Goal: Information Seeking & Learning: Learn about a topic

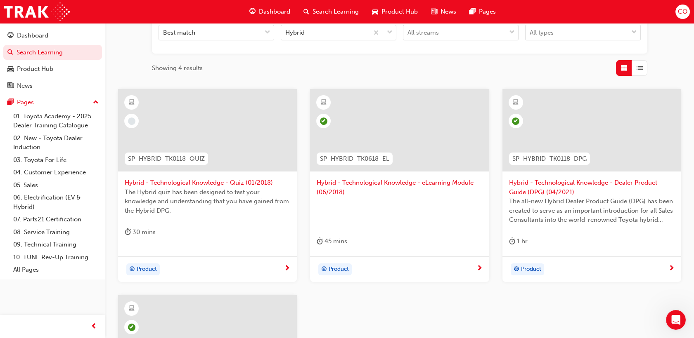
click at [246, 177] on div at bounding box center [207, 137] width 165 height 83
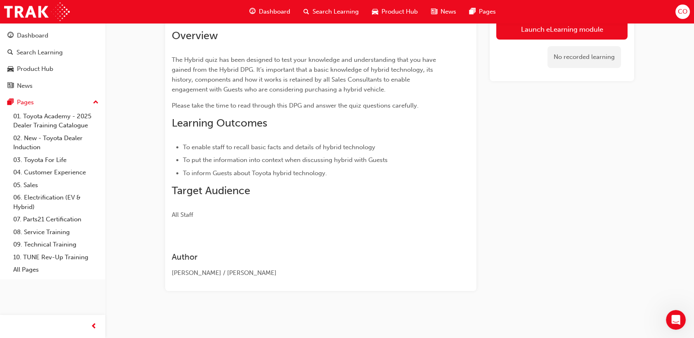
scroll to position [89, 0]
click at [246, 177] on li "To inform Guests about Toyota hybrid technology." at bounding box center [311, 173] width 257 height 10
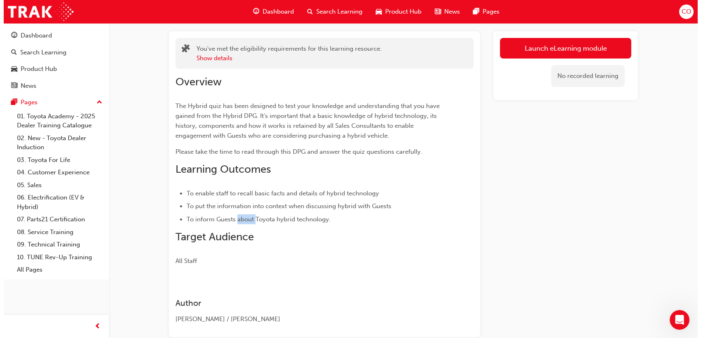
scroll to position [0, 0]
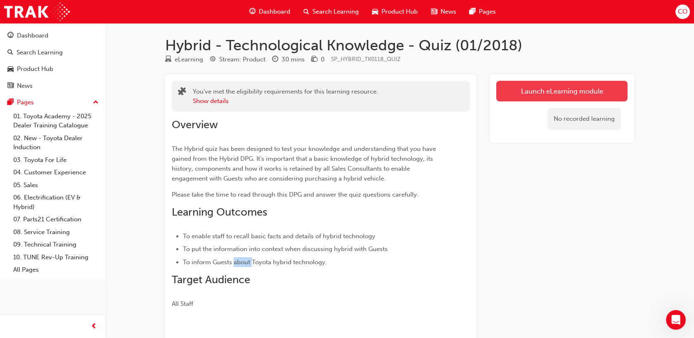
click at [556, 91] on link "Launch eLearning module" at bounding box center [561, 91] width 131 height 21
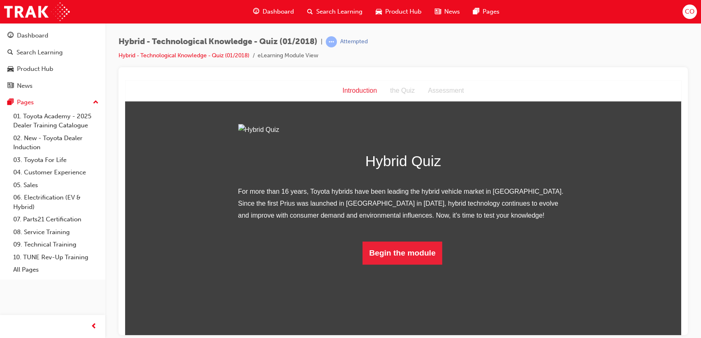
scroll to position [103, 0]
click at [411, 264] on button "Begin the module" at bounding box center [402, 252] width 80 height 23
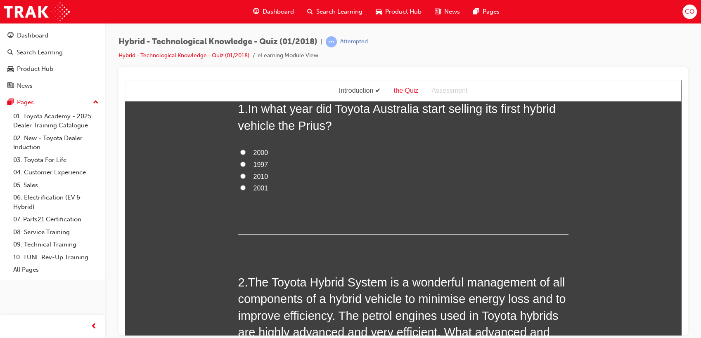
scroll to position [0, 0]
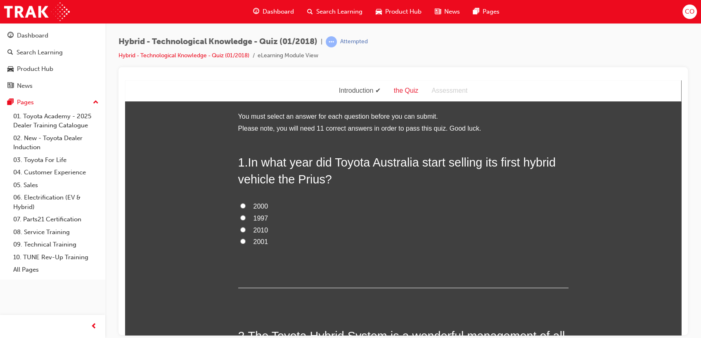
click at [260, 241] on span "2001" at bounding box center [260, 241] width 15 height 7
click at [245, 241] on input "2001" at bounding box center [242, 240] width 5 height 5
radio input "true"
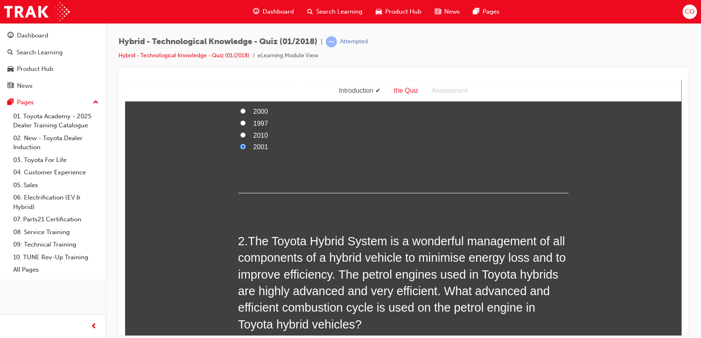
scroll to position [229, 0]
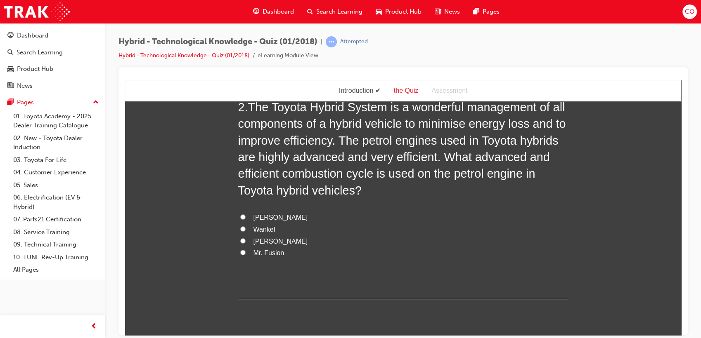
click at [268, 218] on span "[PERSON_NAME]" at bounding box center [280, 217] width 54 height 7
click at [245, 218] on input "[PERSON_NAME]" at bounding box center [242, 216] width 5 height 5
radio input "true"
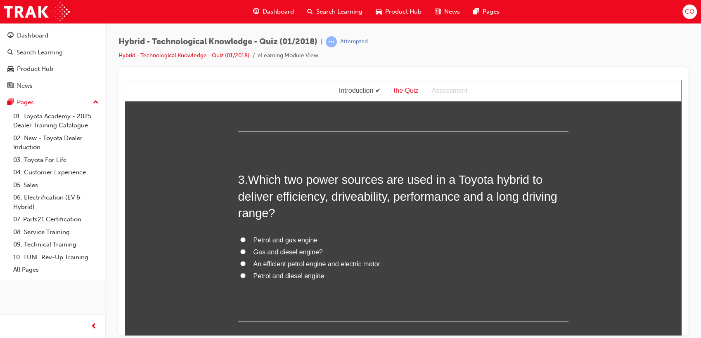
scroll to position [413, 0]
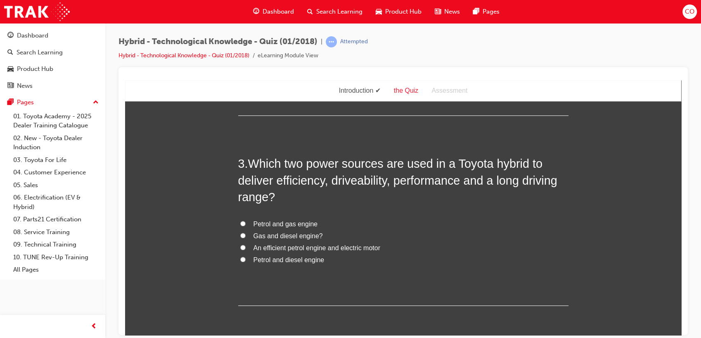
click at [326, 250] on span "An efficient petrol engine and electric motor" at bounding box center [316, 247] width 127 height 7
click at [245, 250] on input "An efficient petrol engine and electric motor" at bounding box center [242, 247] width 5 height 5
radio input "true"
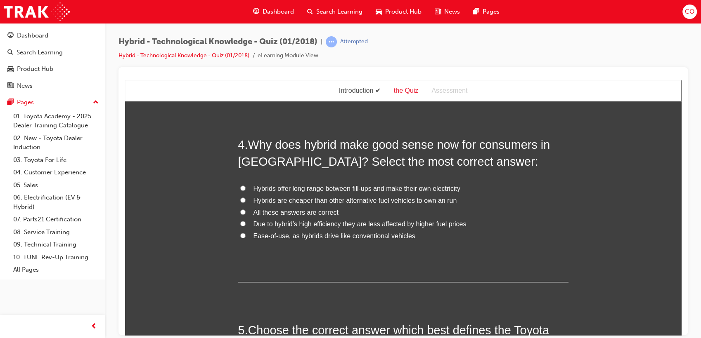
scroll to position [642, 0]
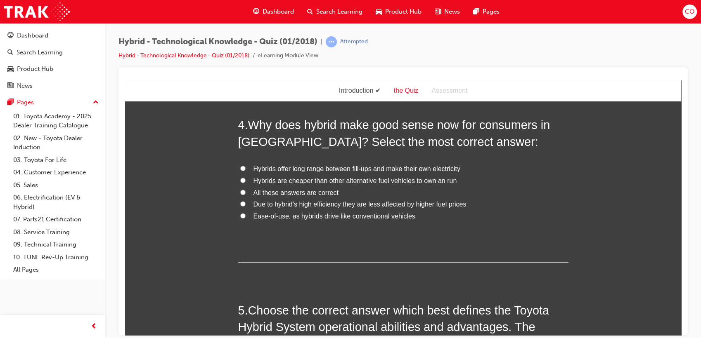
click at [302, 190] on span "All these answers are correct" at bounding box center [295, 192] width 85 height 7
click at [245, 190] on input "All these answers are correct" at bounding box center [242, 191] width 5 height 5
radio input "true"
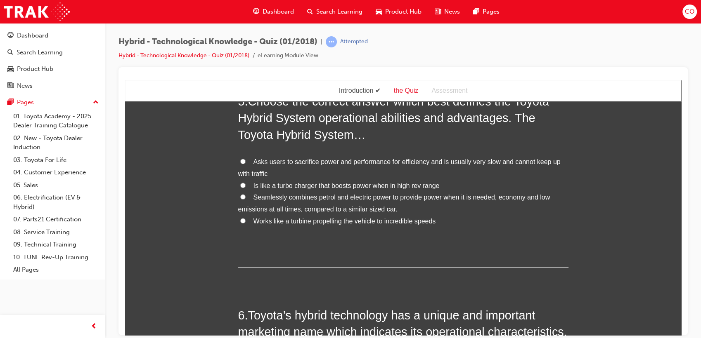
scroll to position [825, 0]
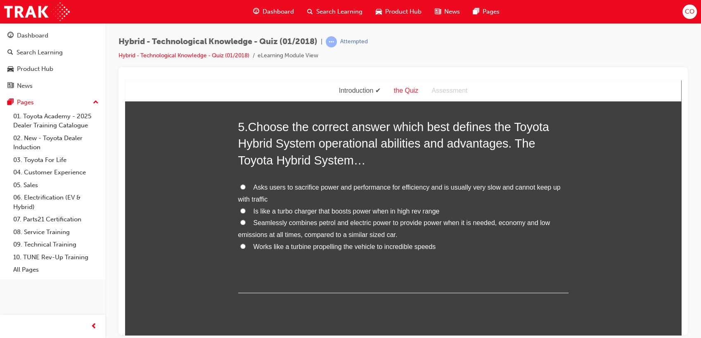
click at [375, 225] on span "Seamlessly combines petrol and electric power to provide power when it is neede…" at bounding box center [394, 228] width 312 height 19
click at [245, 225] on input "Seamlessly combines petrol and electric power to provide power when it is neede…" at bounding box center [242, 221] width 5 height 5
radio input "true"
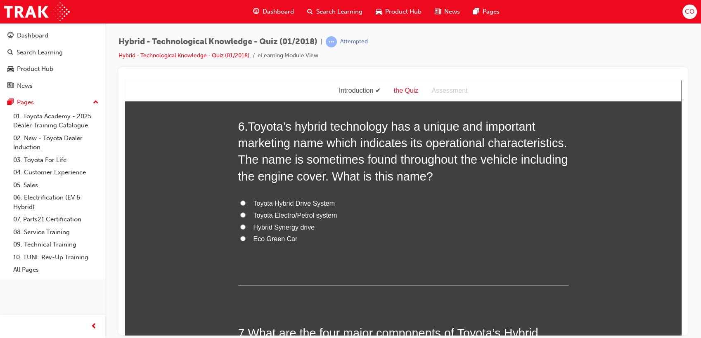
scroll to position [1054, 0]
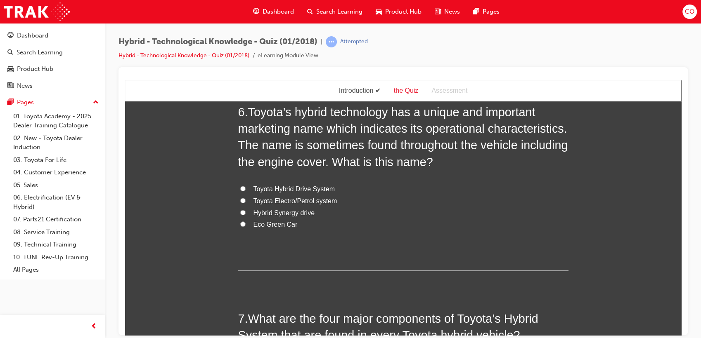
click at [296, 188] on span "Toyota Hybrid Drive System" at bounding box center [293, 188] width 81 height 7
click at [245, 188] on input "Toyota Hybrid Drive System" at bounding box center [242, 188] width 5 height 5
radio input "true"
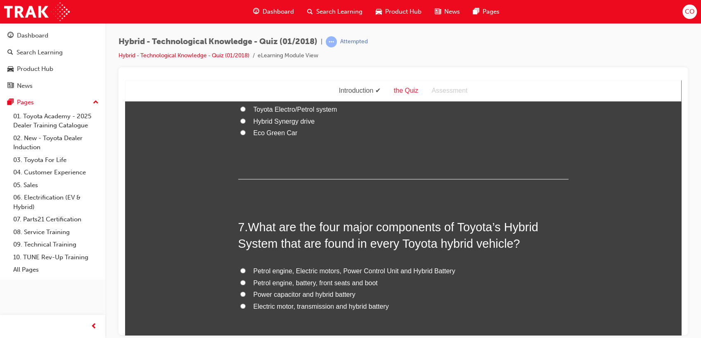
scroll to position [1238, 0]
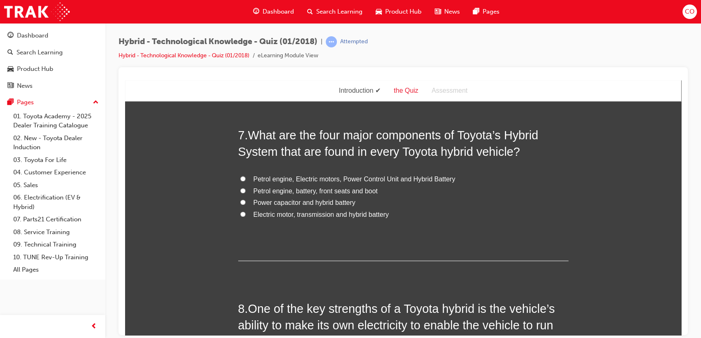
click at [413, 182] on span "Petrol engine, Electric motors, Power Control Unit and Hybrid Battery" at bounding box center [354, 178] width 202 height 7
click at [245, 181] on input "Petrol engine, Electric motors, Power Control Unit and Hybrid Battery" at bounding box center [242, 178] width 5 height 5
radio input "true"
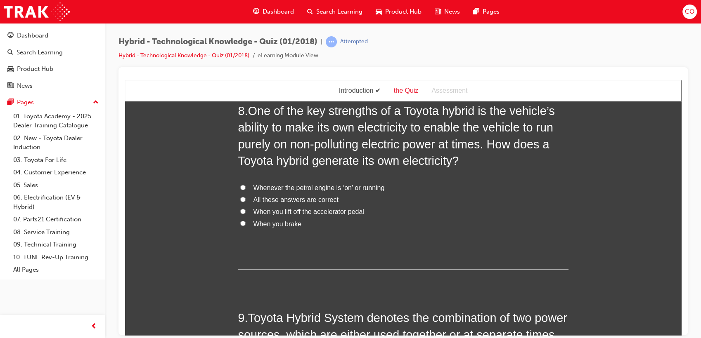
scroll to position [1421, 0]
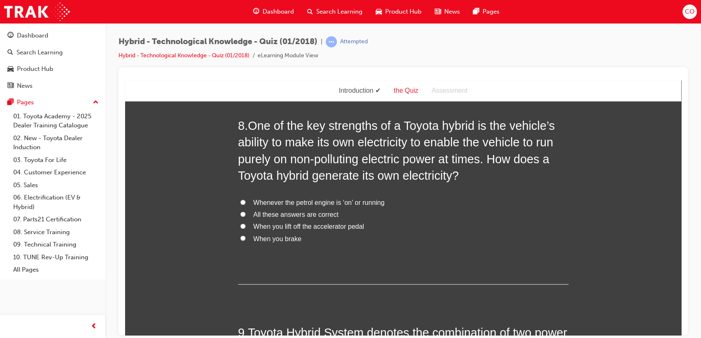
click at [271, 215] on span "All these answers are correct" at bounding box center [295, 214] width 85 height 7
click at [245, 215] on input "All these answers are correct" at bounding box center [242, 213] width 5 height 5
radio input "true"
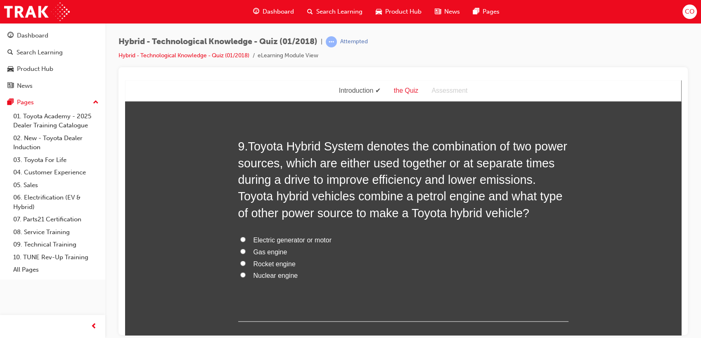
scroll to position [1607, 0]
click at [308, 239] on span "Electric generator or motor" at bounding box center [292, 239] width 78 height 7
click at [245, 239] on input "Electric generator or motor" at bounding box center [242, 239] width 5 height 5
radio input "true"
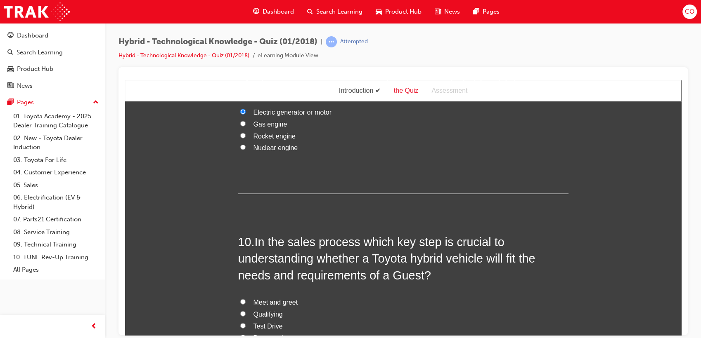
scroll to position [1836, 0]
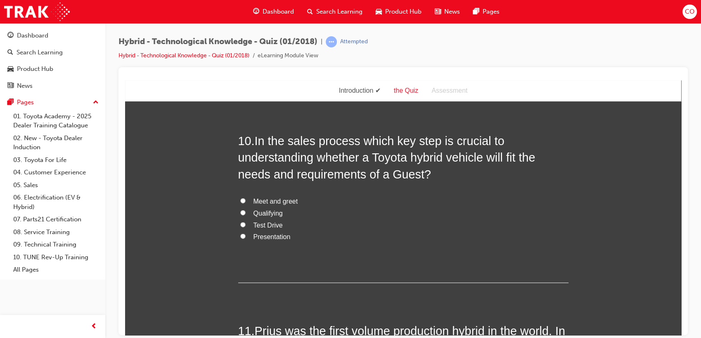
click at [270, 224] on span "Test Drive" at bounding box center [267, 225] width 29 height 7
click at [245, 224] on input "Test Drive" at bounding box center [242, 224] width 5 height 5
radio input "true"
click at [273, 215] on span "Qualifying" at bounding box center [267, 213] width 29 height 7
click at [245, 215] on input "Qualifying" at bounding box center [242, 212] width 5 height 5
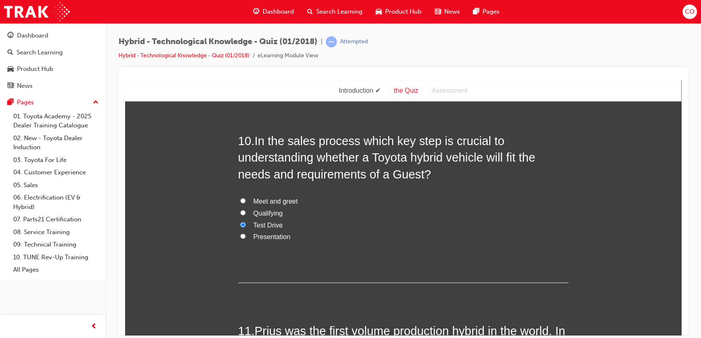
radio input "true"
click at [268, 215] on span "Qualifying" at bounding box center [267, 213] width 29 height 7
click at [245, 215] on input "Qualifying" at bounding box center [242, 212] width 5 height 5
click at [260, 224] on span "Test Drive" at bounding box center [267, 225] width 29 height 7
click at [245, 224] on input "Test Drive" at bounding box center [242, 224] width 5 height 5
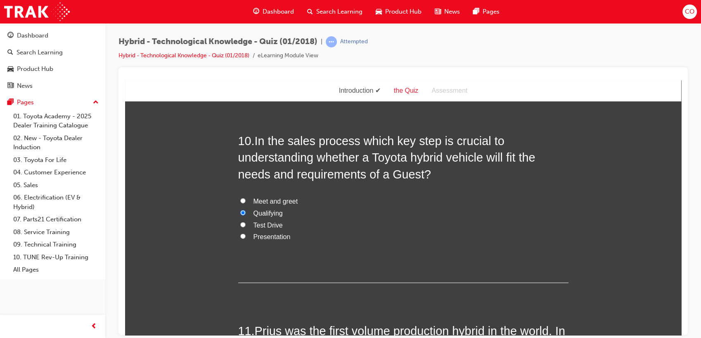
radio input "true"
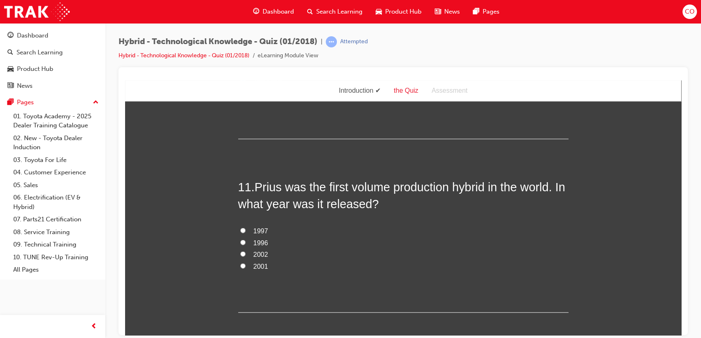
scroll to position [2020, 0]
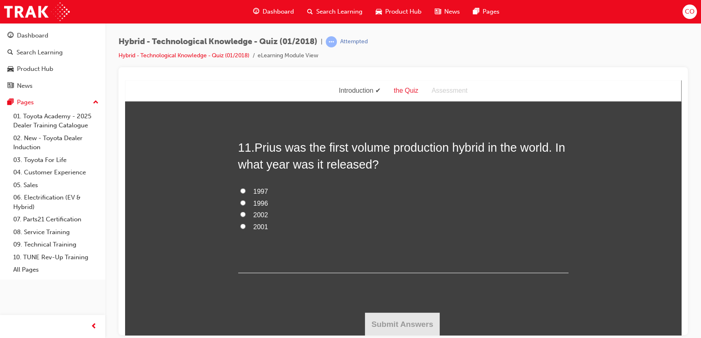
click at [244, 189] on label "1997" at bounding box center [403, 192] width 330 height 12
click at [244, 189] on input "1997" at bounding box center [242, 190] width 5 height 5
radio input "true"
click at [399, 322] on button "Submit Answers" at bounding box center [402, 324] width 75 height 23
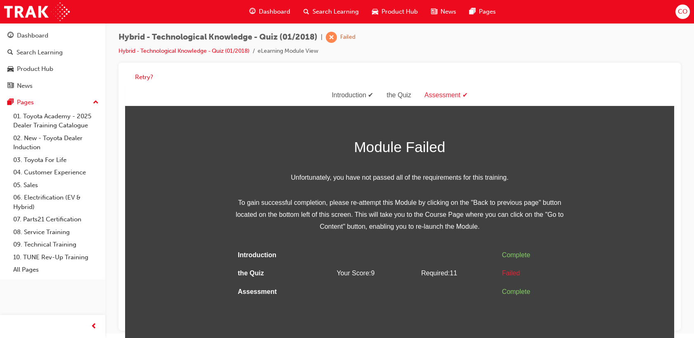
scroll to position [6, 0]
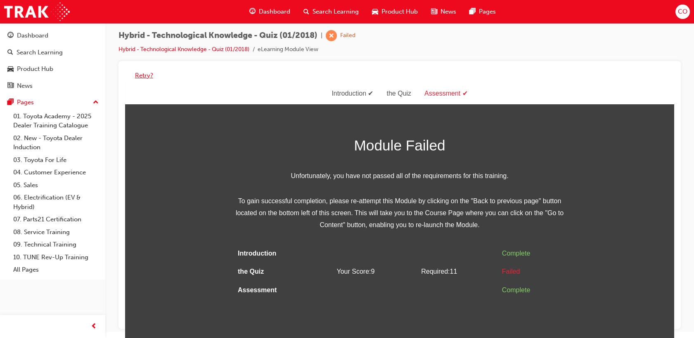
click at [142, 73] on button "Retry?" at bounding box center [144, 75] width 18 height 9
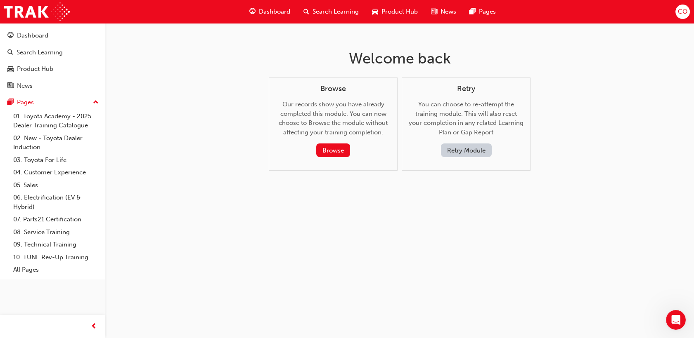
scroll to position [0, 0]
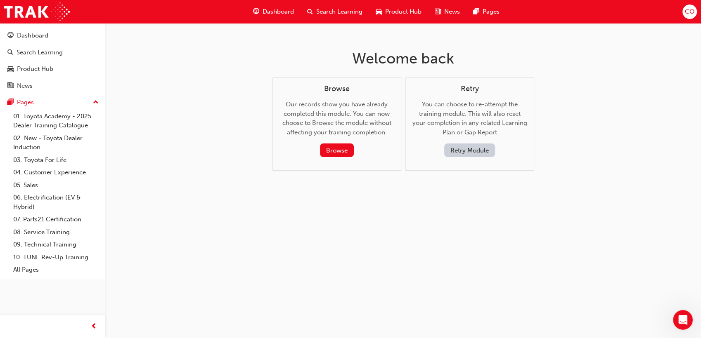
click at [473, 153] on button "Retry Module" at bounding box center [469, 151] width 51 height 14
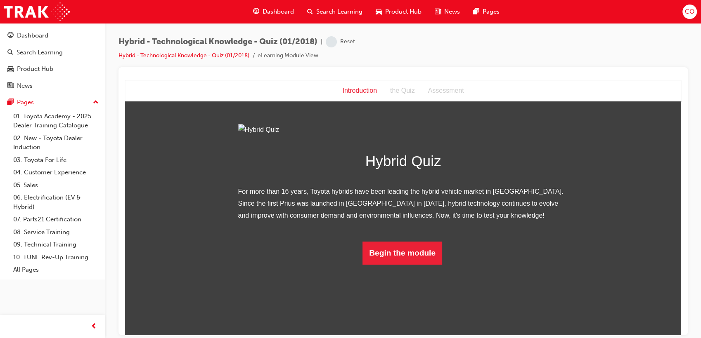
scroll to position [103, 0]
click at [413, 264] on button "Begin the module" at bounding box center [402, 252] width 80 height 23
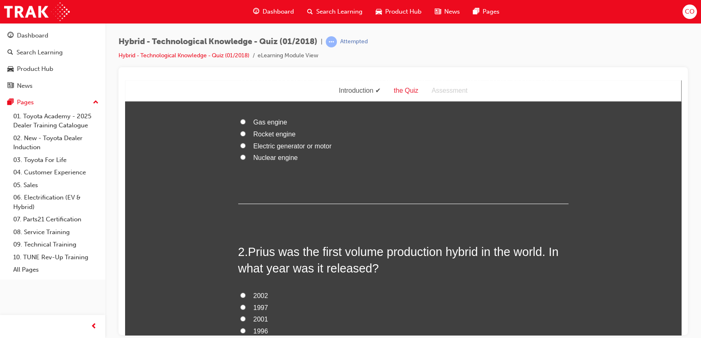
scroll to position [137, 0]
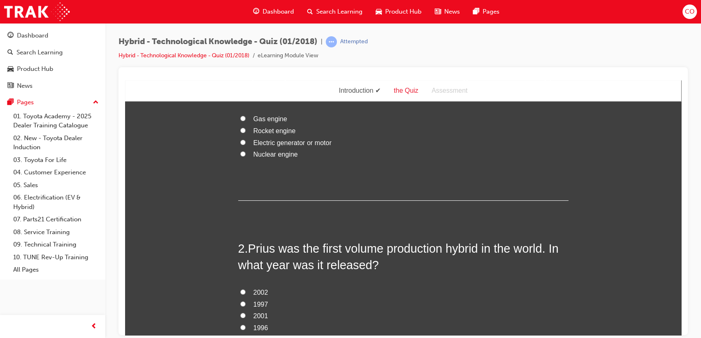
click at [297, 144] on span "Electric generator or motor" at bounding box center [292, 142] width 78 height 7
click at [245, 144] on input "Electric generator or motor" at bounding box center [242, 141] width 5 height 5
radio input "true"
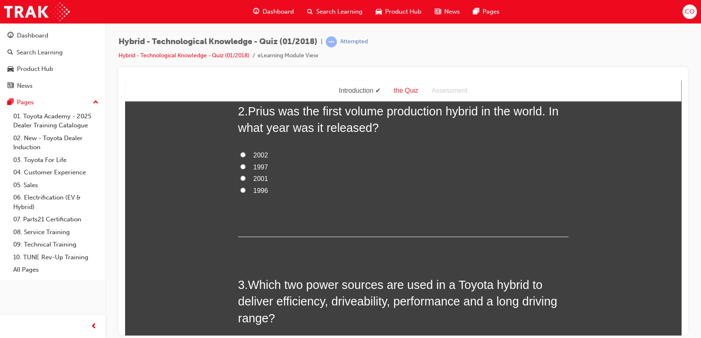
scroll to position [229, 0]
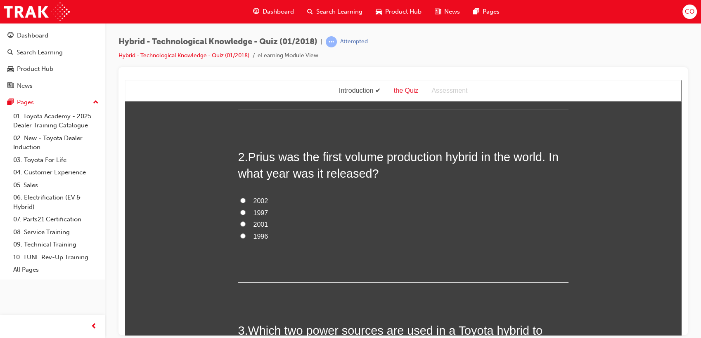
click at [258, 215] on span "1997" at bounding box center [260, 212] width 15 height 7
click at [245, 215] on input "1997" at bounding box center [242, 212] width 5 height 5
radio input "true"
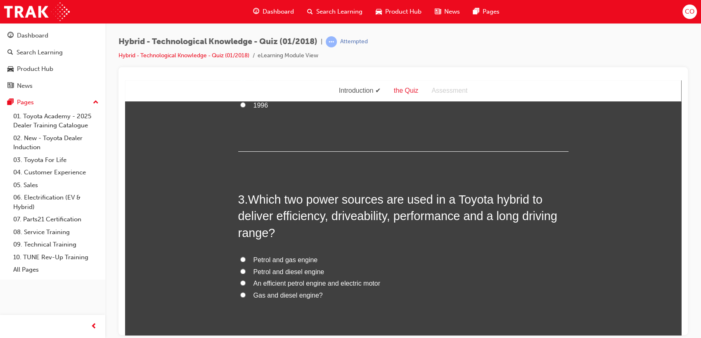
scroll to position [366, 0]
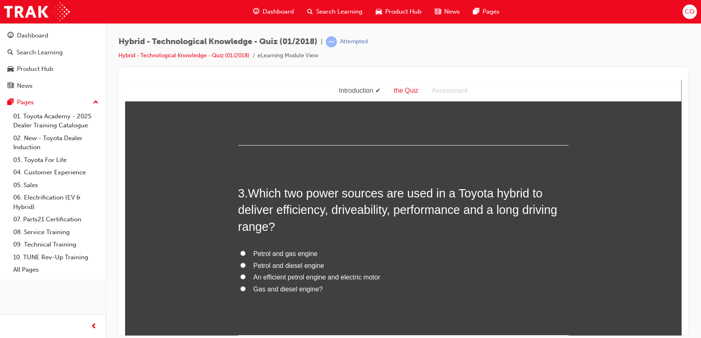
click at [305, 278] on span "An efficient petrol engine and electric motor" at bounding box center [316, 277] width 127 height 7
click at [245, 278] on input "An efficient petrol engine and electric motor" at bounding box center [242, 276] width 5 height 5
radio input "true"
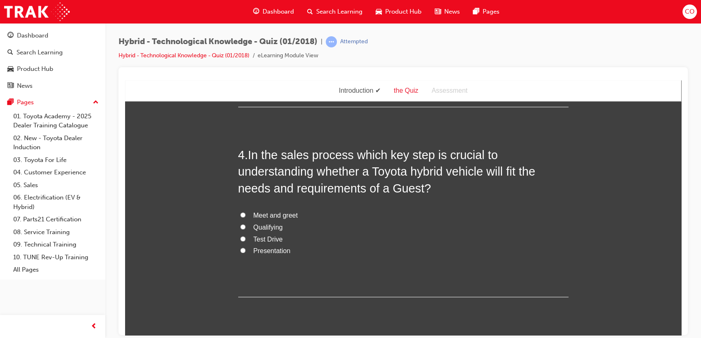
scroll to position [596, 0]
click at [278, 215] on span "Meet and greet" at bounding box center [275, 214] width 45 height 7
click at [245, 215] on input "Meet and greet" at bounding box center [242, 213] width 5 height 5
radio input "true"
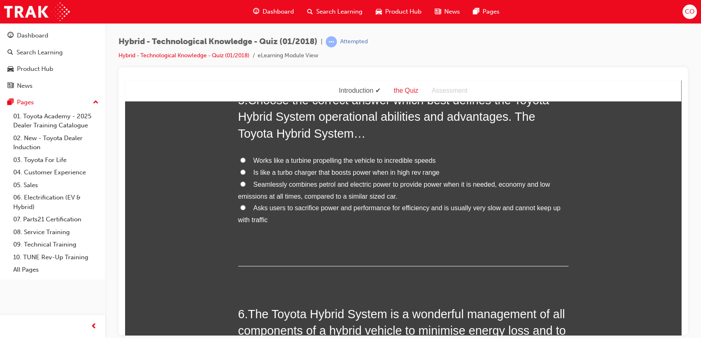
scroll to position [779, 0]
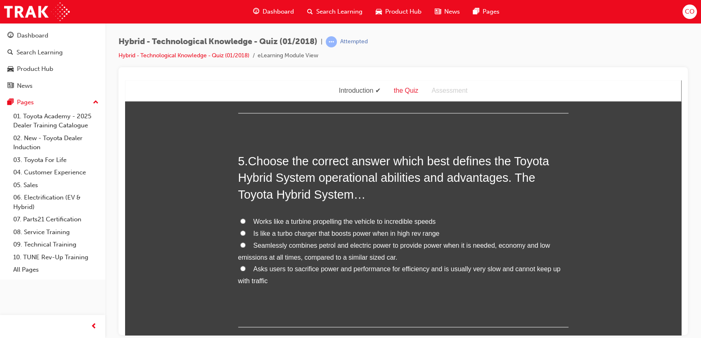
click at [317, 245] on span "Seamlessly combines petrol and electric power to provide power when it is neede…" at bounding box center [394, 251] width 312 height 19
click at [245, 245] on input "Seamlessly combines petrol and electric power to provide power when it is neede…" at bounding box center [242, 244] width 5 height 5
radio input "true"
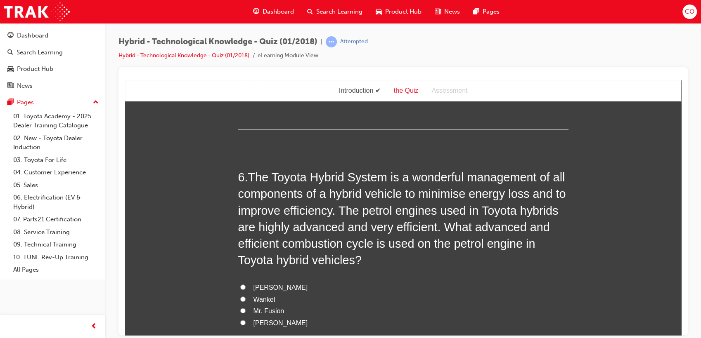
scroll to position [1054, 0]
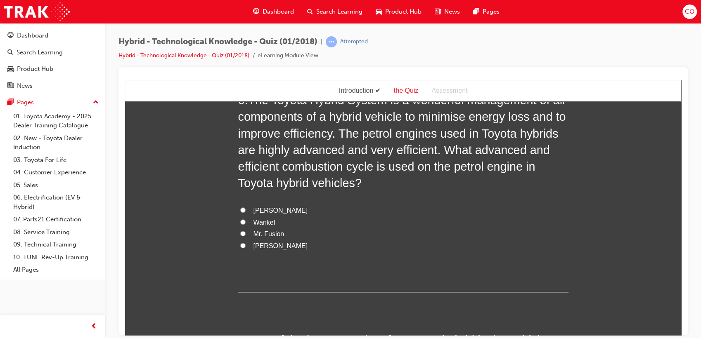
click at [265, 244] on span "[PERSON_NAME]" at bounding box center [280, 245] width 54 height 7
click at [245, 244] on input "[PERSON_NAME]" at bounding box center [242, 245] width 5 height 5
radio input "true"
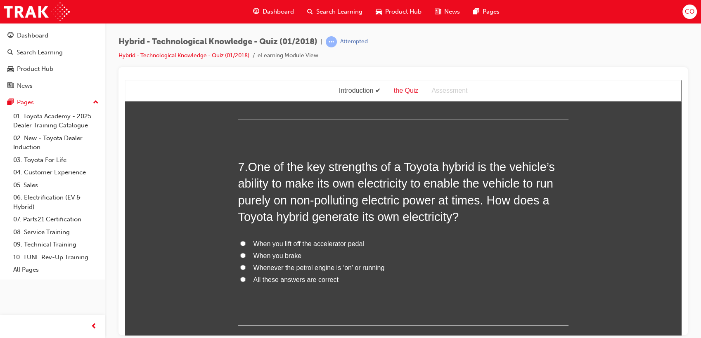
scroll to position [1238, 0]
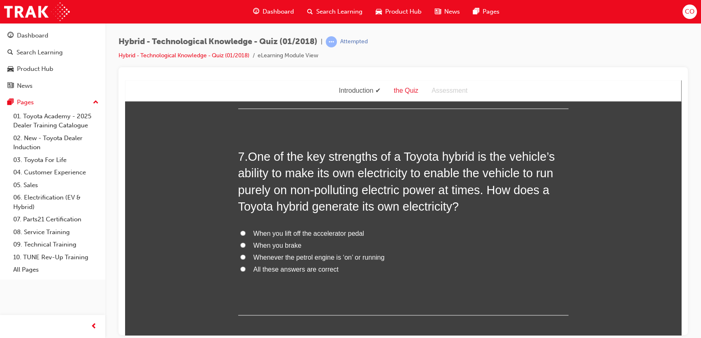
click at [274, 271] on span "All these answers are correct" at bounding box center [295, 269] width 85 height 7
click at [245, 271] on input "All these answers are correct" at bounding box center [242, 268] width 5 height 5
radio input "true"
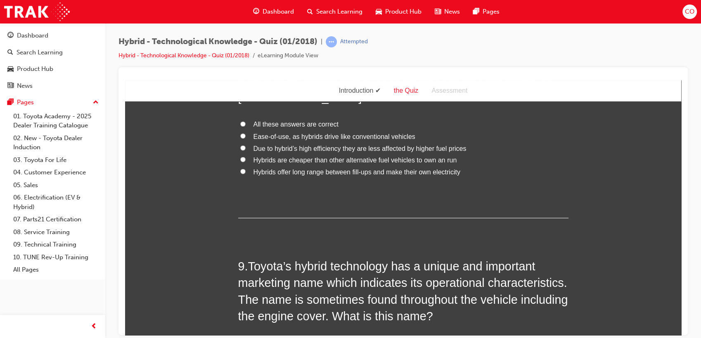
scroll to position [1467, 0]
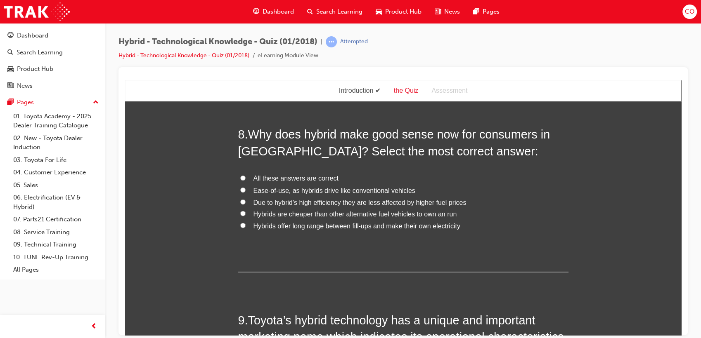
click at [300, 177] on span "All these answers are correct" at bounding box center [295, 178] width 85 height 7
click at [245, 177] on input "All these answers are correct" at bounding box center [242, 177] width 5 height 5
radio input "true"
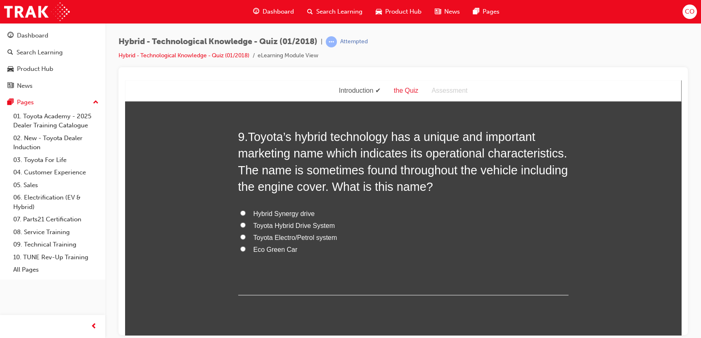
scroll to position [1650, 0]
click at [273, 215] on span "Hybrid Synergy drive" at bounding box center [283, 213] width 61 height 7
click at [245, 215] on input "Hybrid Synergy drive" at bounding box center [242, 212] width 5 height 5
radio input "true"
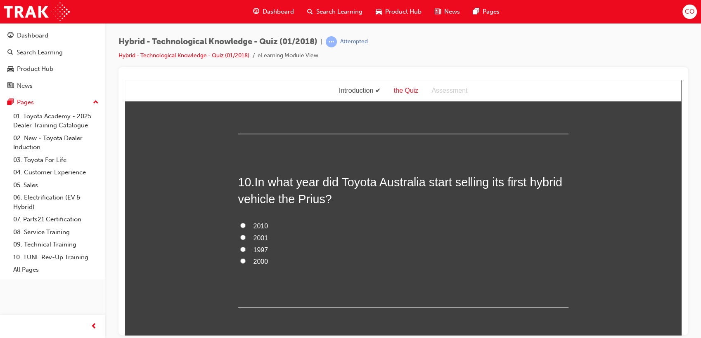
scroll to position [1834, 0]
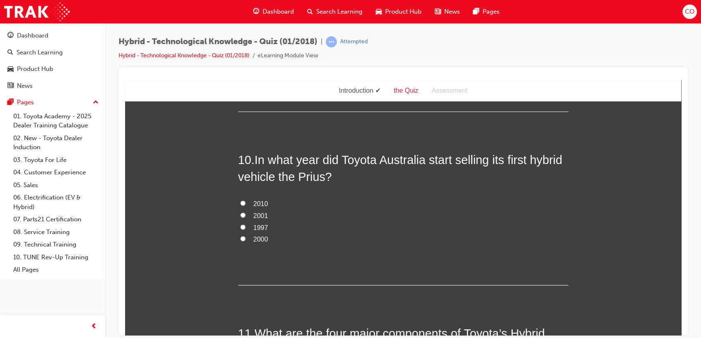
click at [259, 214] on span "2001" at bounding box center [260, 215] width 15 height 7
click at [245, 214] on input "2001" at bounding box center [242, 214] width 5 height 5
radio input "true"
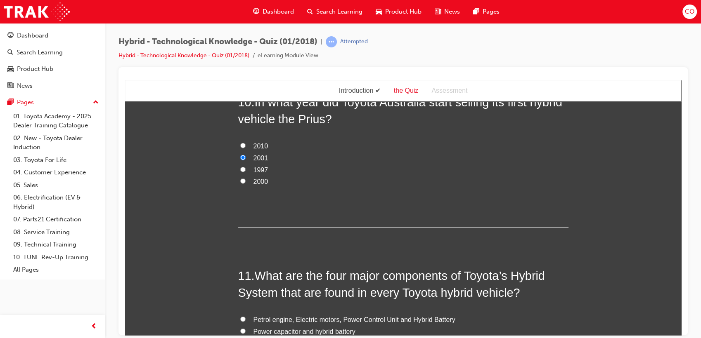
scroll to position [2020, 0]
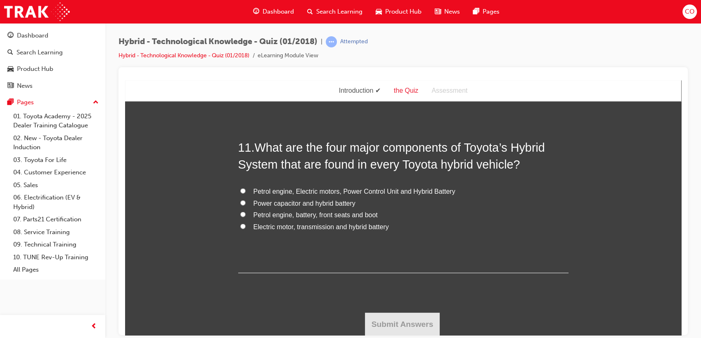
click at [392, 193] on span "Petrol engine, Electric motors, Power Control Unit and Hybrid Battery" at bounding box center [354, 191] width 202 height 7
click at [245, 193] on input "Petrol engine, Electric motors, Power Control Unit and Hybrid Battery" at bounding box center [242, 190] width 5 height 5
radio input "true"
click at [418, 318] on button "Submit Answers" at bounding box center [402, 324] width 75 height 23
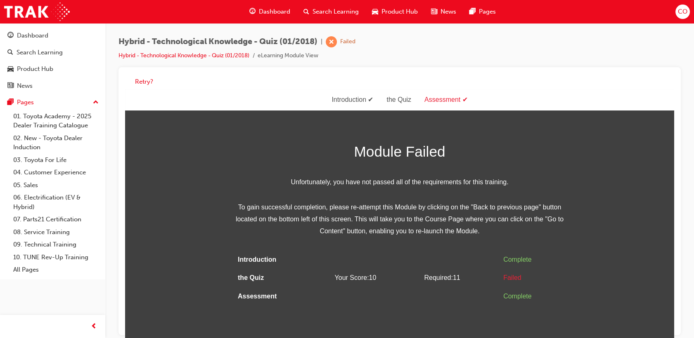
scroll to position [6, 0]
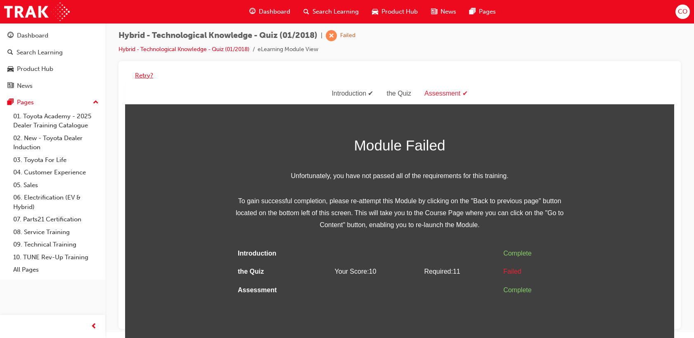
click at [147, 73] on button "Retry?" at bounding box center [144, 75] width 18 height 9
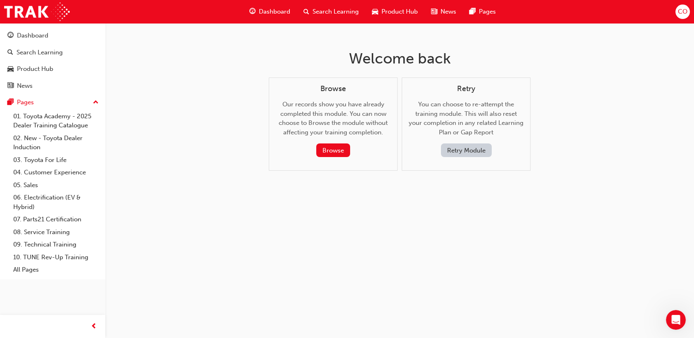
scroll to position [0, 0]
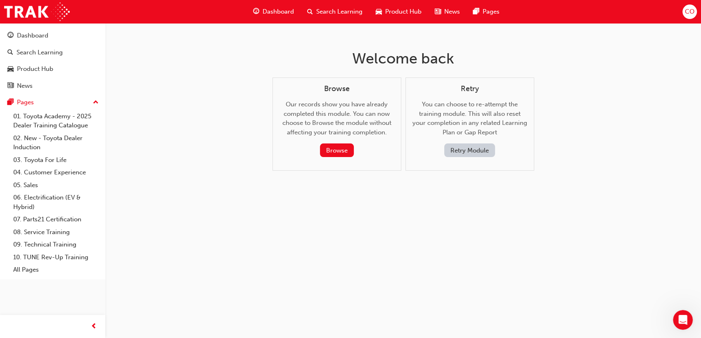
click at [476, 146] on button "Retry Module" at bounding box center [469, 151] width 51 height 14
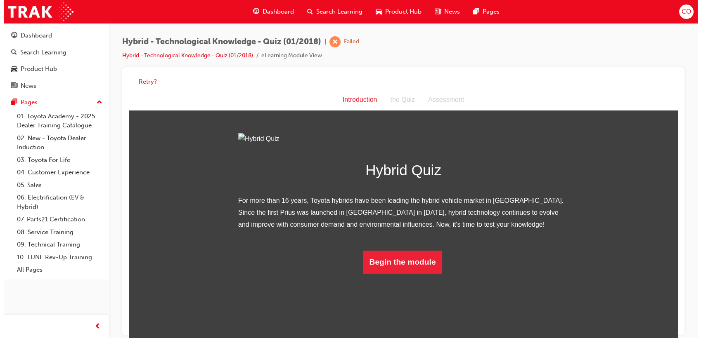
scroll to position [103, 0]
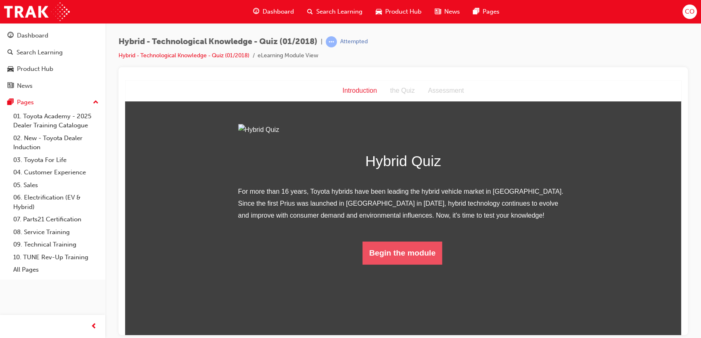
click at [393, 264] on button "Begin the module" at bounding box center [402, 252] width 80 height 23
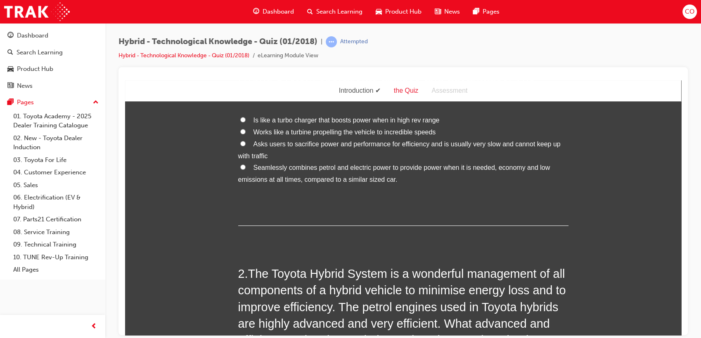
scroll to position [0, 0]
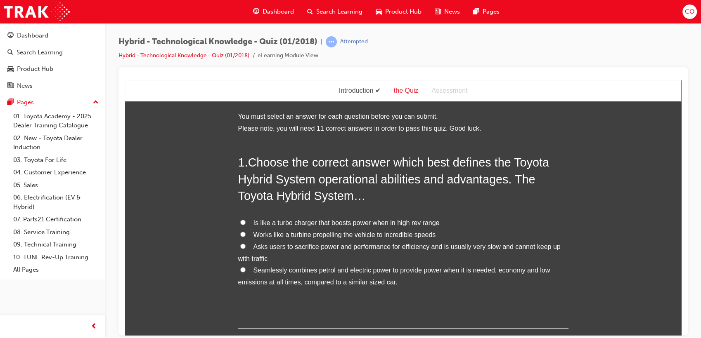
click at [300, 272] on span "Seamlessly combines petrol and electric power to provide power when it is neede…" at bounding box center [394, 276] width 312 height 19
click at [245, 272] on input "Seamlessly combines petrol and electric power to provide power when it is neede…" at bounding box center [242, 269] width 5 height 5
radio input "true"
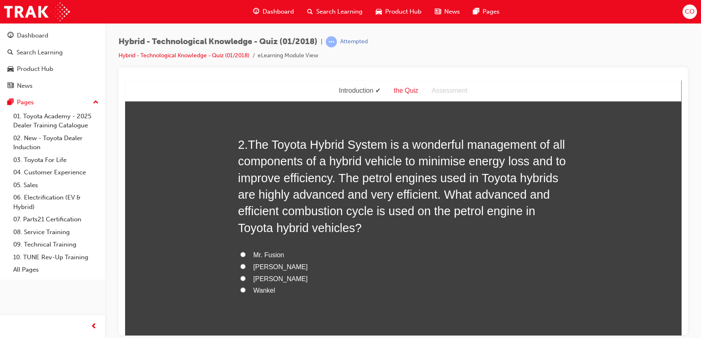
scroll to position [275, 0]
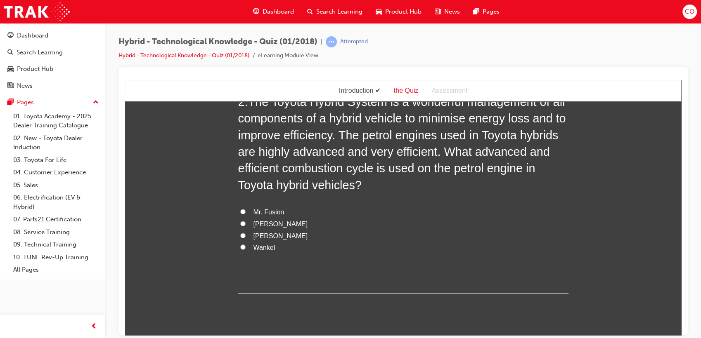
click at [274, 224] on span "[PERSON_NAME]" at bounding box center [280, 223] width 54 height 7
click at [245, 224] on input "[PERSON_NAME]" at bounding box center [242, 223] width 5 height 5
radio input "true"
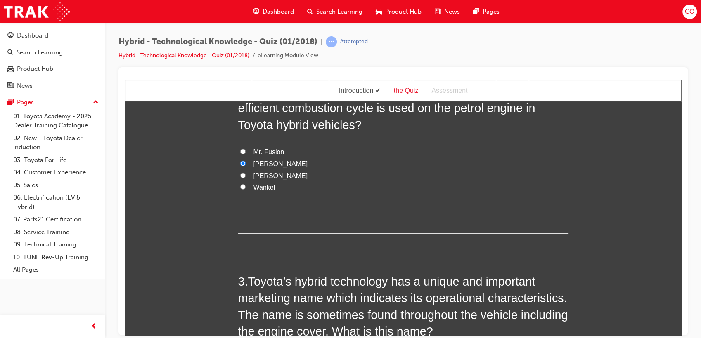
scroll to position [458, 0]
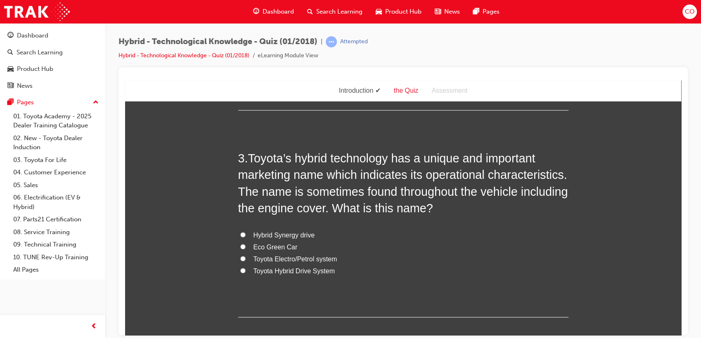
click at [300, 235] on span "Hybrid Synergy drive" at bounding box center [283, 234] width 61 height 7
click at [245, 235] on input "Hybrid Synergy drive" at bounding box center [242, 234] width 5 height 5
radio input "true"
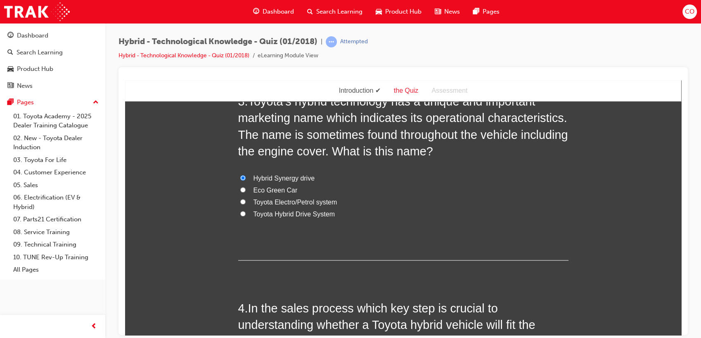
scroll to position [504, 0]
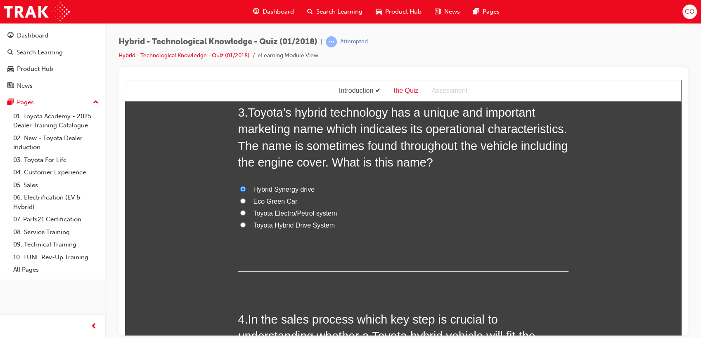
click at [286, 188] on span "Hybrid Synergy drive" at bounding box center [283, 189] width 61 height 7
click at [245, 188] on input "Hybrid Synergy drive" at bounding box center [242, 188] width 5 height 5
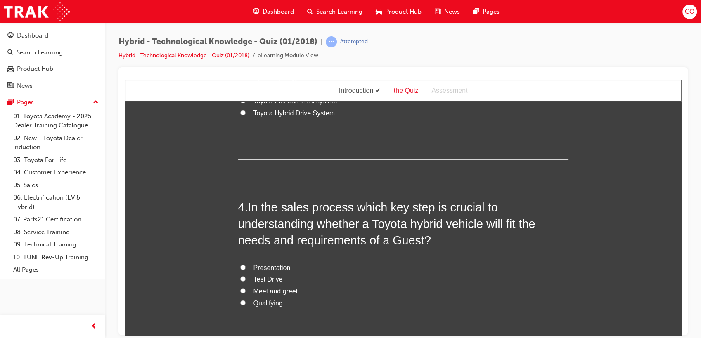
scroll to position [687, 0]
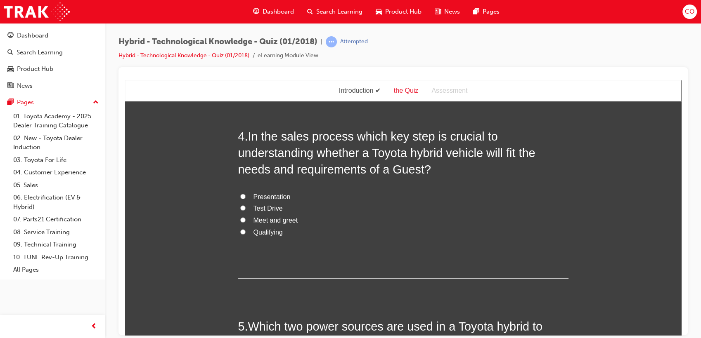
click at [283, 217] on span "Meet and greet" at bounding box center [275, 220] width 45 height 7
click at [245, 217] on input "Meet and greet" at bounding box center [242, 219] width 5 height 5
radio input "true"
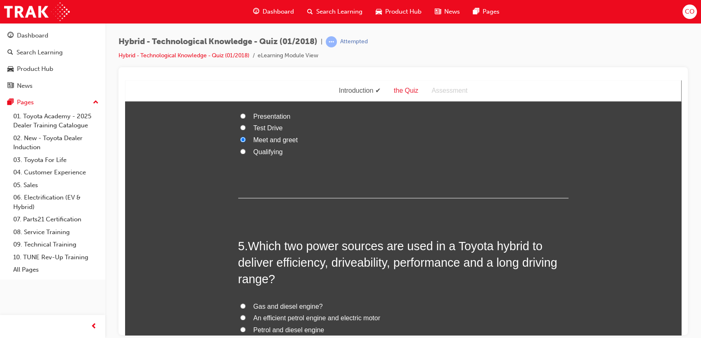
scroll to position [825, 0]
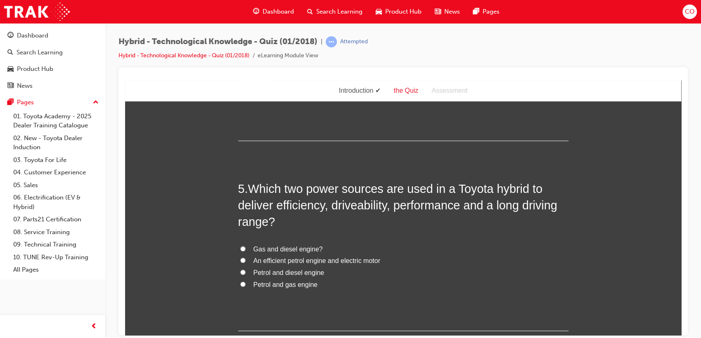
click at [295, 263] on span "An efficient petrol engine and electric motor" at bounding box center [316, 260] width 127 height 7
click at [245, 263] on input "An efficient petrol engine and electric motor" at bounding box center [242, 259] width 5 height 5
radio input "true"
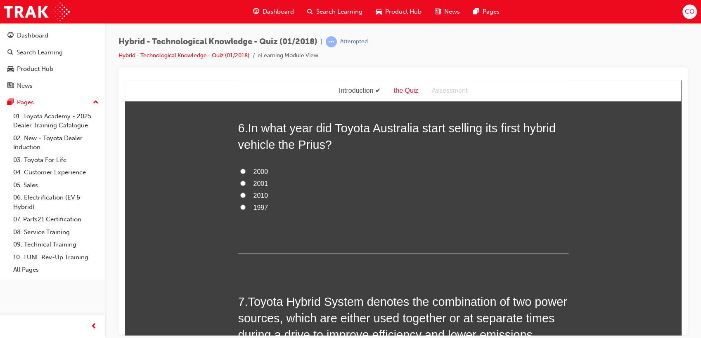
scroll to position [1054, 0]
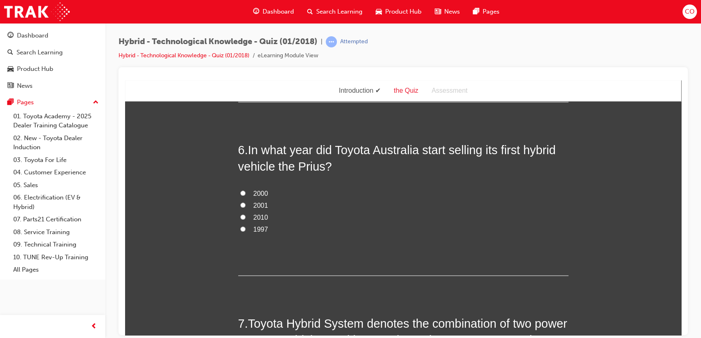
click at [257, 230] on span "1997" at bounding box center [260, 229] width 15 height 7
click at [245, 230] on input "1997" at bounding box center [242, 228] width 5 height 5
radio input "true"
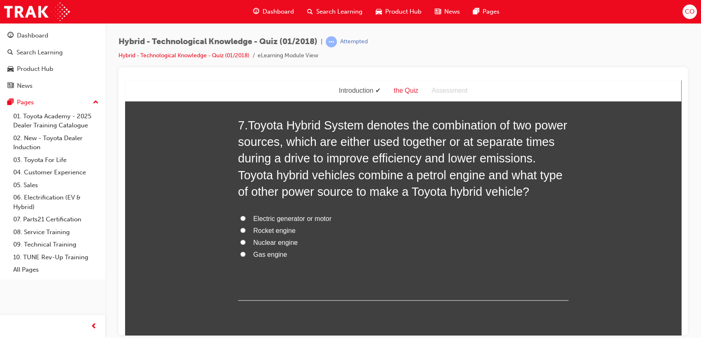
scroll to position [1238, 0]
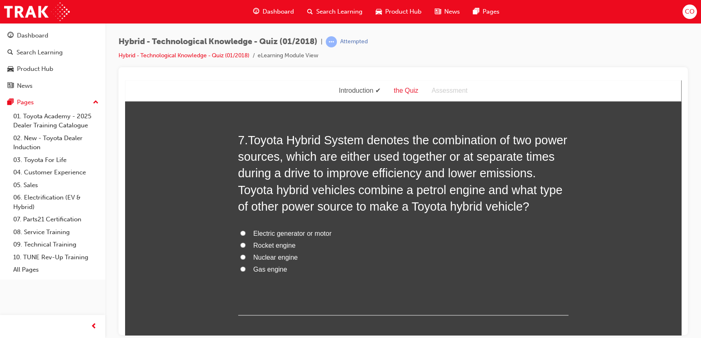
click at [314, 234] on span "Electric generator or motor" at bounding box center [292, 233] width 78 height 7
click at [245, 234] on input "Electric generator or motor" at bounding box center [242, 232] width 5 height 5
radio input "true"
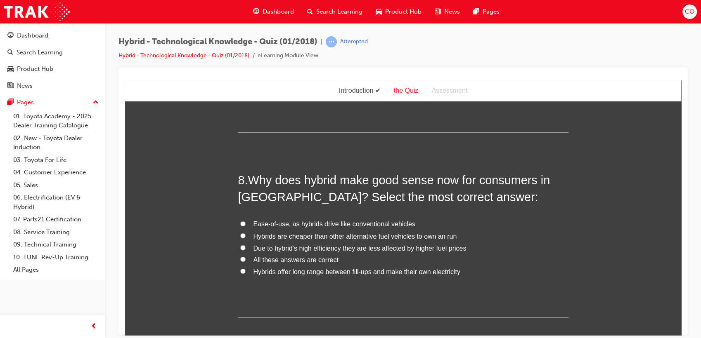
click at [308, 261] on span "All these answers are correct" at bounding box center [295, 259] width 85 height 7
click at [245, 261] on input "All these answers are correct" at bounding box center [242, 258] width 5 height 5
radio input "true"
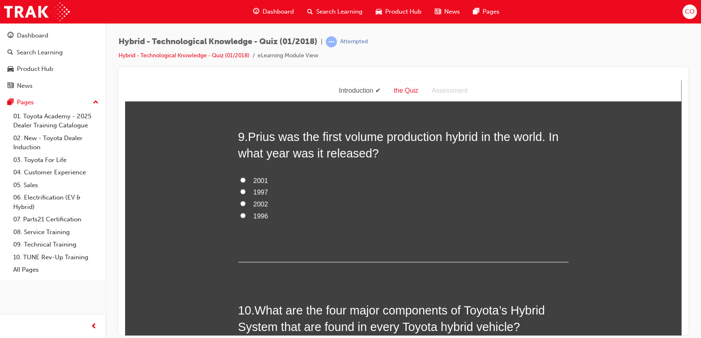
click at [258, 189] on span "1997" at bounding box center [260, 191] width 15 height 7
click at [245, 189] on input "1997" at bounding box center [242, 191] width 5 height 5
radio input "true"
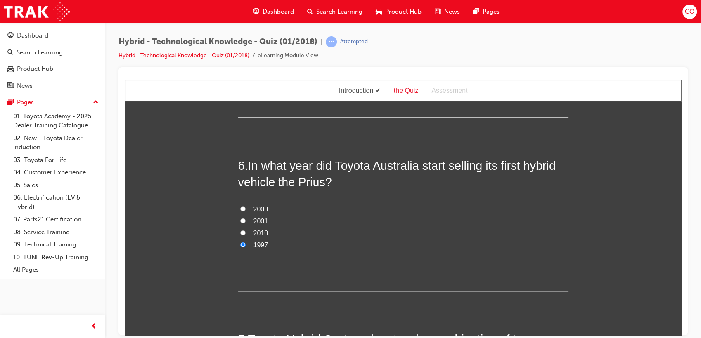
scroll to position [1054, 0]
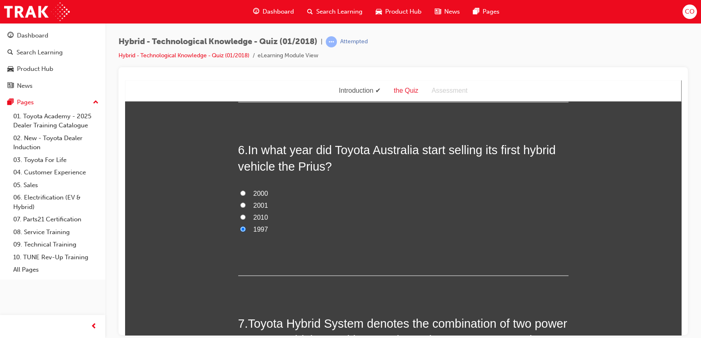
click at [255, 202] on span "2001" at bounding box center [260, 205] width 15 height 7
click at [245, 202] on input "2001" at bounding box center [242, 204] width 5 height 5
radio input "true"
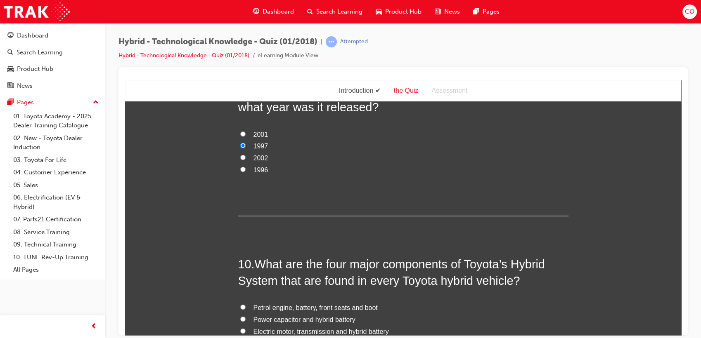
scroll to position [1834, 0]
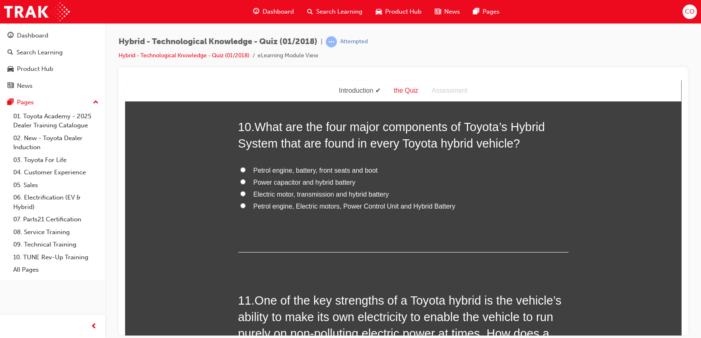
click at [375, 212] on div "10 . What are the four major components of Toyota’s Hybrid System that are foun…" at bounding box center [403, 185] width 330 height 134
click at [415, 203] on span "Petrol engine, Electric motors, Power Control Unit and Hybrid Battery" at bounding box center [354, 206] width 202 height 7
click at [245, 203] on input "Petrol engine, Electric motors, Power Control Unit and Hybrid Battery" at bounding box center [242, 205] width 5 height 5
radio input "true"
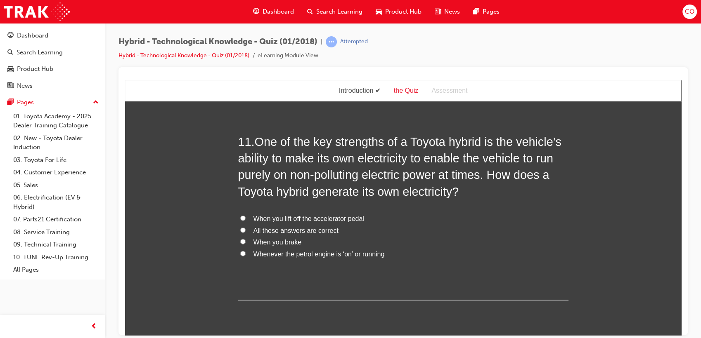
scroll to position [1971, 0]
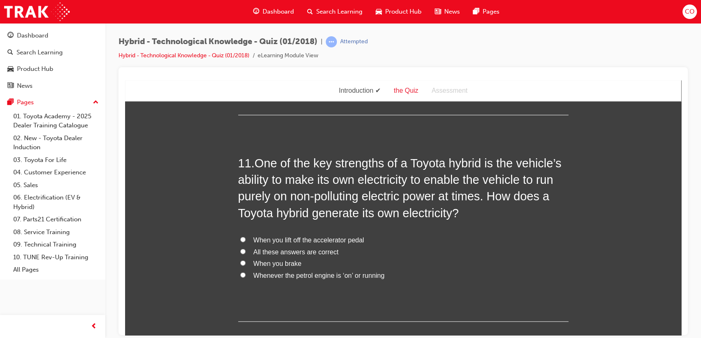
click at [281, 250] on span "All these answers are correct" at bounding box center [295, 251] width 85 height 7
click at [245, 250] on input "All these answers are correct" at bounding box center [242, 251] width 5 height 5
radio input "true"
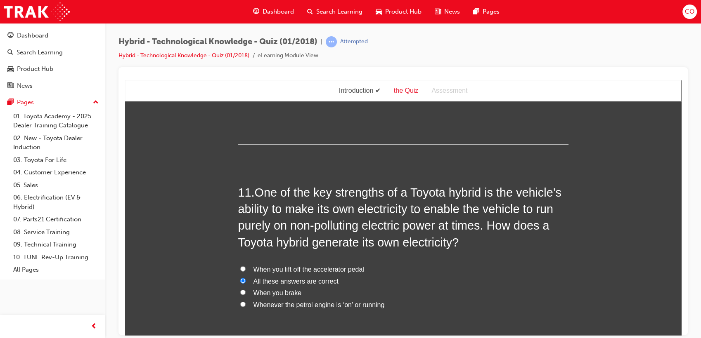
scroll to position [2020, 0]
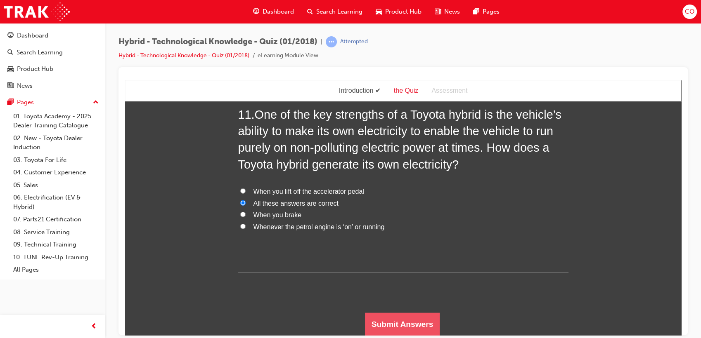
click at [392, 319] on button "Submit Answers" at bounding box center [402, 324] width 75 height 23
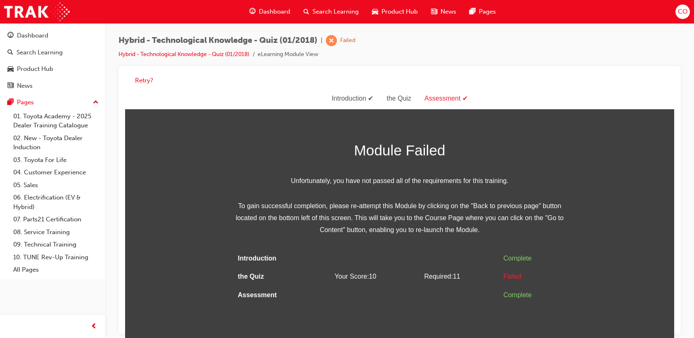
scroll to position [0, 0]
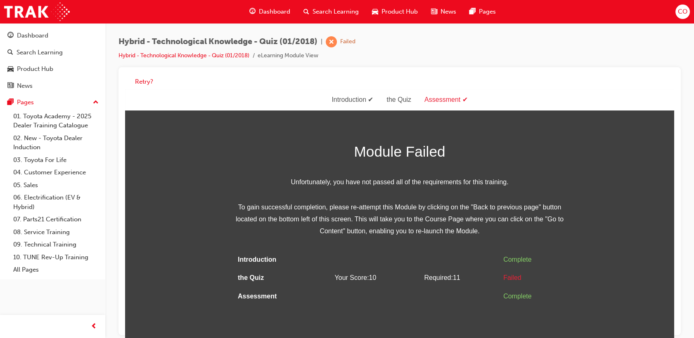
click at [152, 76] on div "Retry?" at bounding box center [399, 82] width 549 height 16
click at [148, 81] on button "Retry?" at bounding box center [144, 81] width 18 height 9
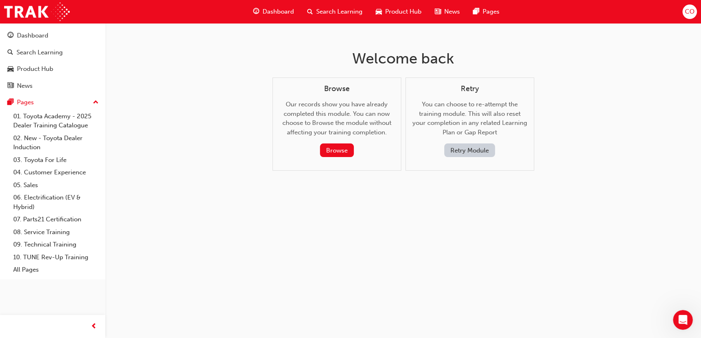
click at [481, 153] on button "Retry Module" at bounding box center [469, 151] width 51 height 14
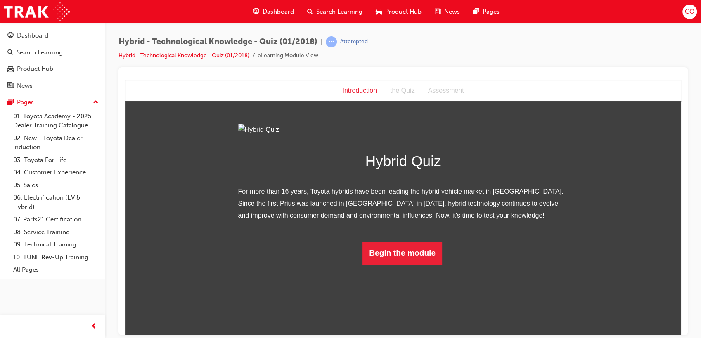
scroll to position [103, 0]
click at [426, 264] on button "Begin the module" at bounding box center [402, 252] width 80 height 23
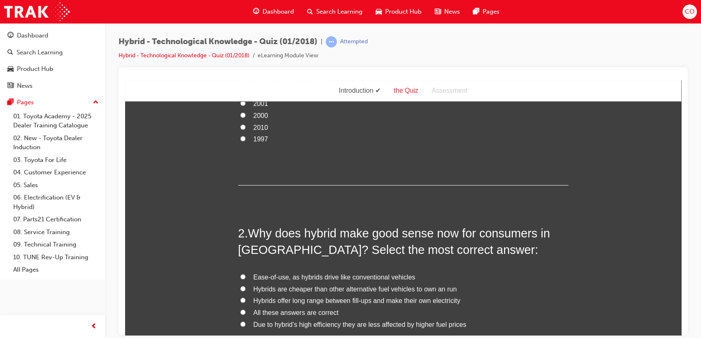
scroll to position [0, 0]
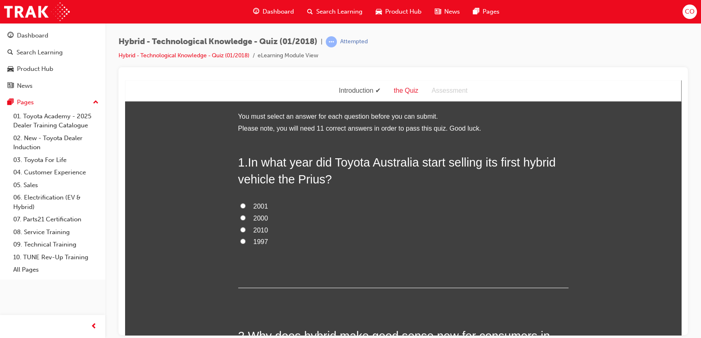
click at [261, 203] on span "2001" at bounding box center [260, 206] width 15 height 7
click at [245, 203] on input "2001" at bounding box center [242, 205] width 5 height 5
radio input "true"
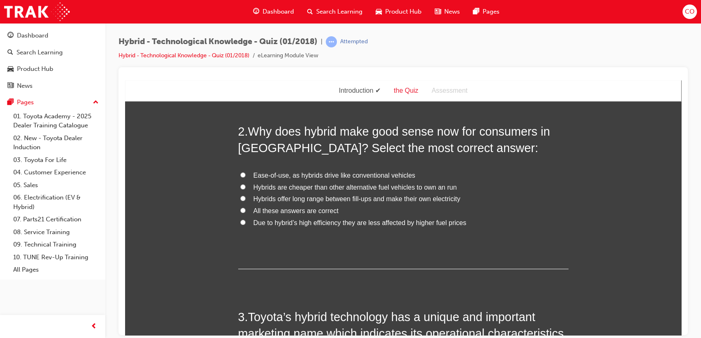
scroll to position [183, 0]
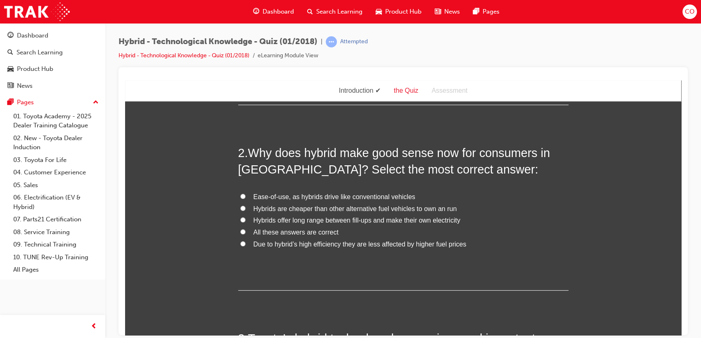
click at [274, 231] on span "All these answers are correct" at bounding box center [295, 232] width 85 height 7
click at [245, 231] on input "All these answers are correct" at bounding box center [242, 231] width 5 height 5
radio input "true"
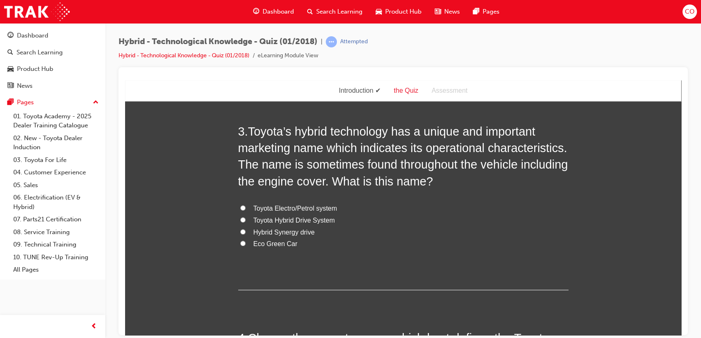
scroll to position [413, 0]
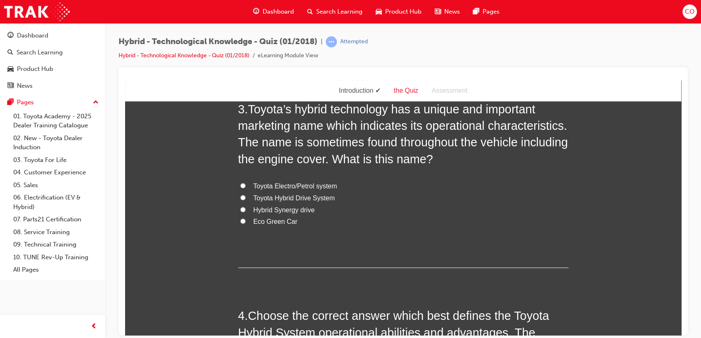
click at [311, 211] on label "Hybrid Synergy drive" at bounding box center [403, 210] width 330 height 12
click at [245, 211] on input "Hybrid Synergy drive" at bounding box center [242, 209] width 5 height 5
radio input "true"
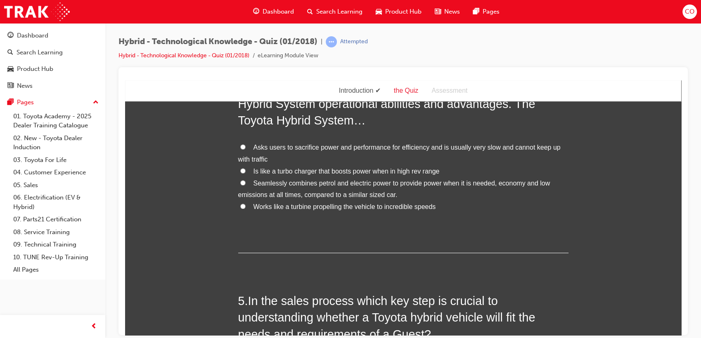
scroll to position [596, 0]
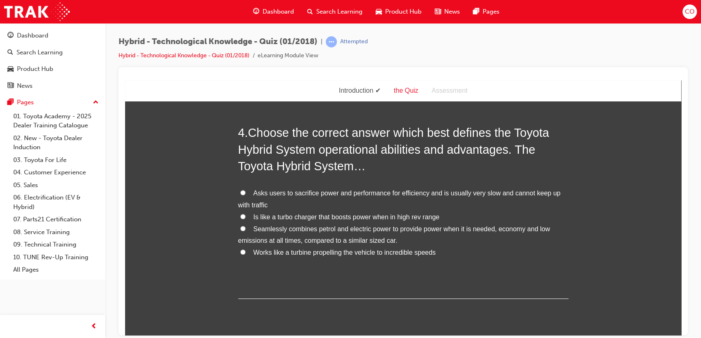
click at [394, 234] on label "Seamlessly combines petrol and electric power to provide power when it is neede…" at bounding box center [403, 235] width 330 height 24
click at [245, 231] on input "Seamlessly combines petrol and electric power to provide power when it is neede…" at bounding box center [242, 228] width 5 height 5
radio input "true"
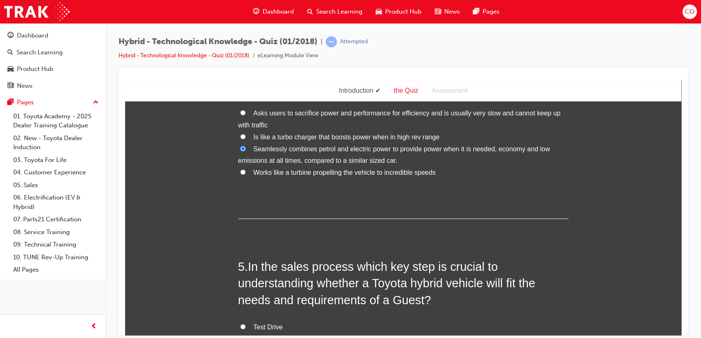
scroll to position [779, 0]
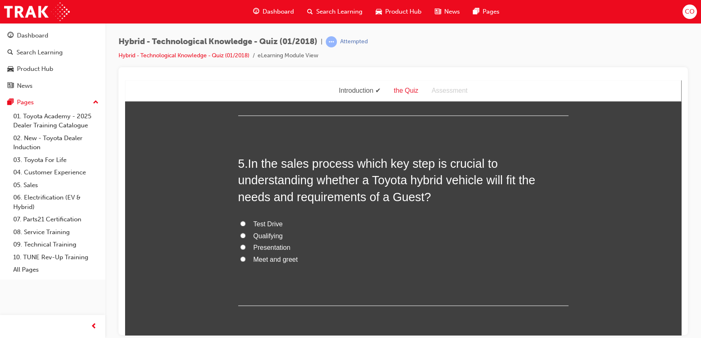
click at [278, 248] on span "Presentation" at bounding box center [271, 247] width 37 height 7
click at [245, 248] on input "Presentation" at bounding box center [242, 246] width 5 height 5
radio input "true"
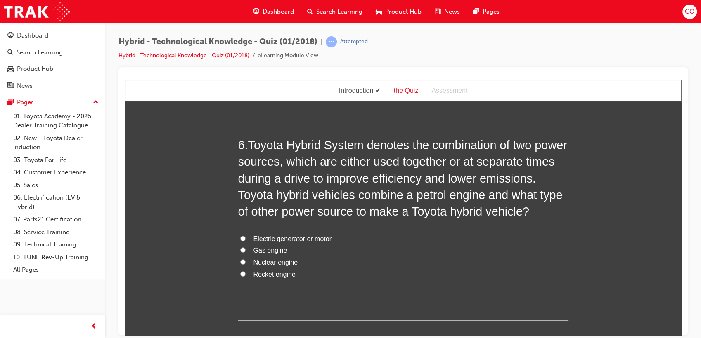
scroll to position [1008, 0]
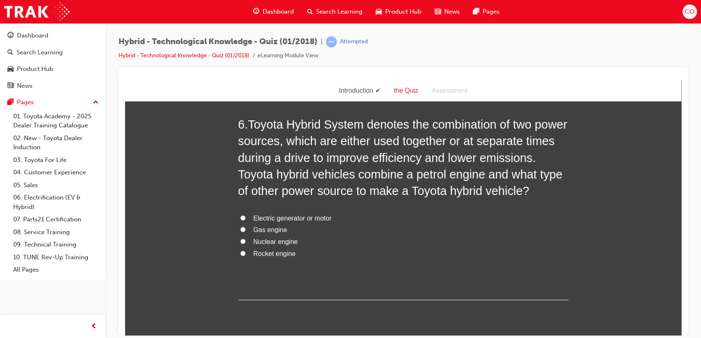
click at [283, 219] on span "Electric generator or motor" at bounding box center [292, 218] width 78 height 7
click at [245, 219] on input "Electric generator or motor" at bounding box center [242, 217] width 5 height 5
radio input "true"
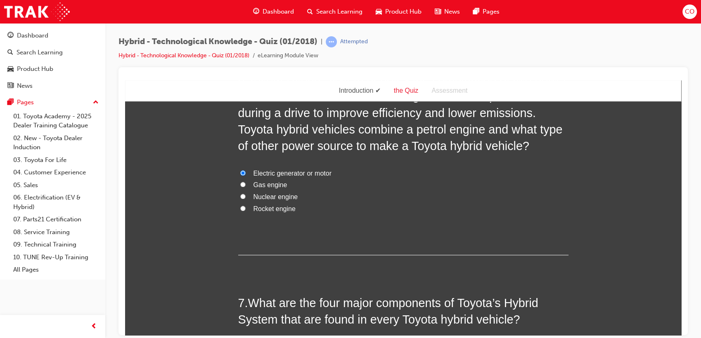
scroll to position [1192, 0]
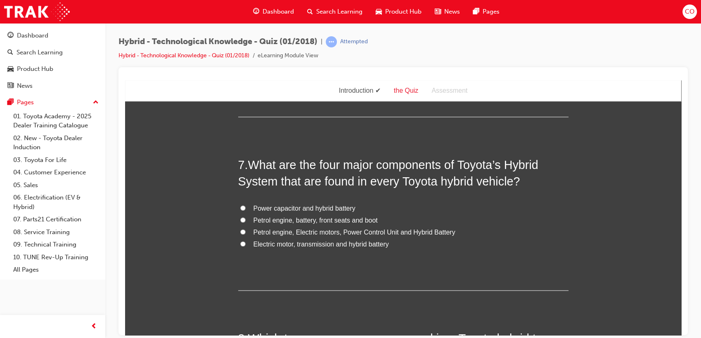
click at [344, 231] on span "Petrol engine, Electric motors, Power Control Unit and Hybrid Battery" at bounding box center [354, 232] width 202 height 7
click at [245, 231] on input "Petrol engine, Electric motors, Power Control Unit and Hybrid Battery" at bounding box center [242, 231] width 5 height 5
radio input "true"
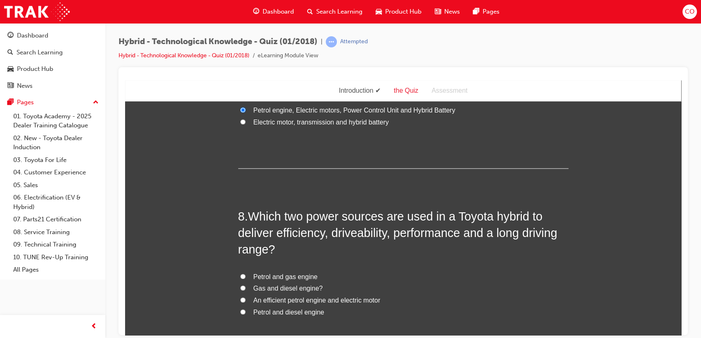
scroll to position [1375, 0]
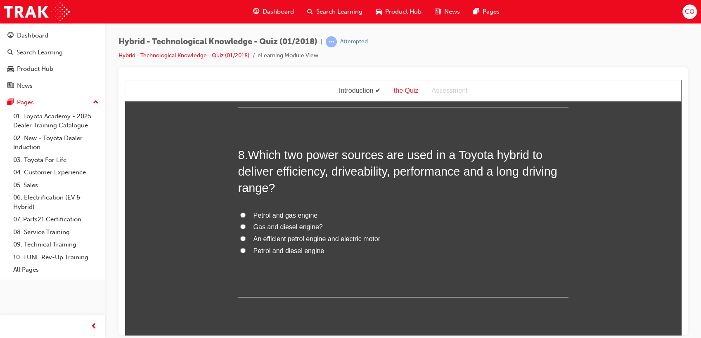
click at [361, 239] on span "An efficient petrol engine and electric motor" at bounding box center [316, 238] width 127 height 7
click at [245, 239] on input "An efficient petrol engine and electric motor" at bounding box center [242, 238] width 5 height 5
radio input "true"
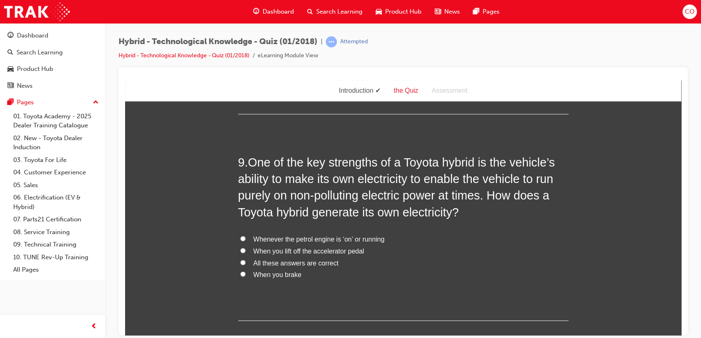
click at [284, 262] on span "All these answers are correct" at bounding box center [295, 262] width 85 height 7
click at [245, 262] on input "All these answers are correct" at bounding box center [242, 262] width 5 height 5
radio input "true"
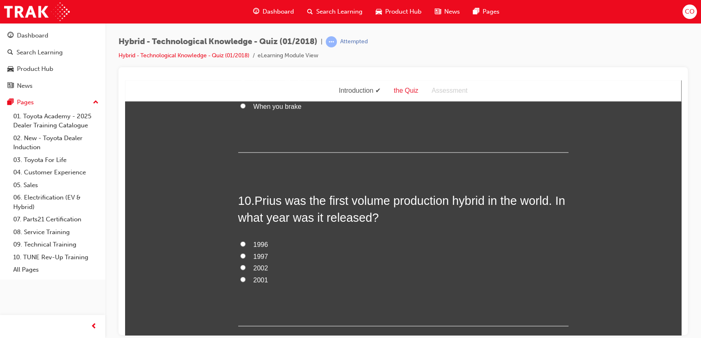
scroll to position [1742, 0]
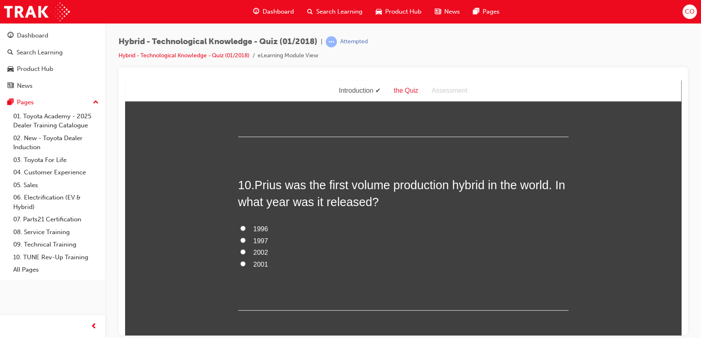
click at [265, 239] on label "1997" at bounding box center [403, 241] width 330 height 12
click at [245, 239] on input "1997" at bounding box center [242, 240] width 5 height 5
radio input "true"
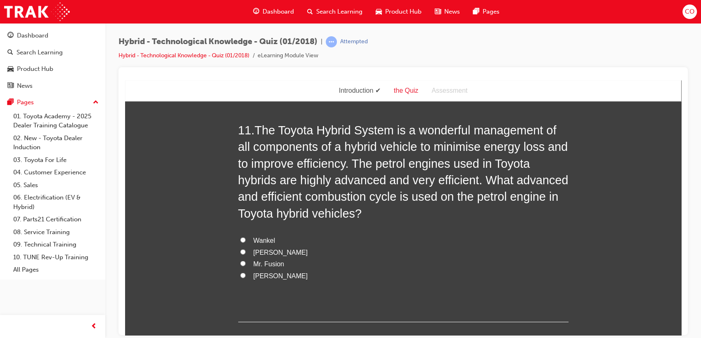
scroll to position [1971, 0]
click at [267, 276] on span "[PERSON_NAME]" at bounding box center [280, 275] width 54 height 7
click at [245, 276] on input "[PERSON_NAME]" at bounding box center [242, 274] width 5 height 5
radio input "true"
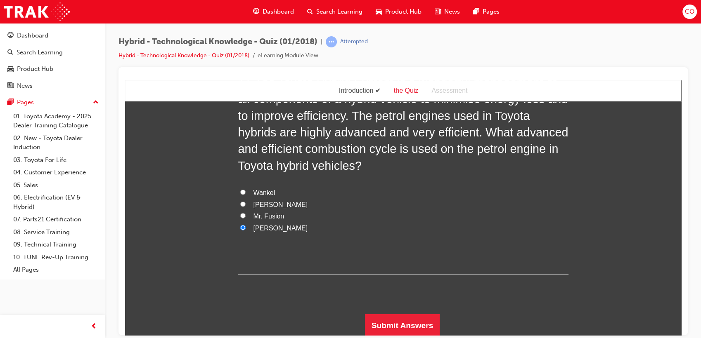
scroll to position [2020, 0]
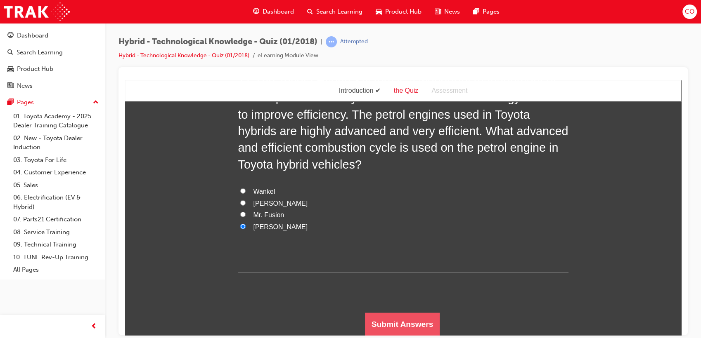
click at [401, 319] on button "Submit Answers" at bounding box center [402, 324] width 75 height 23
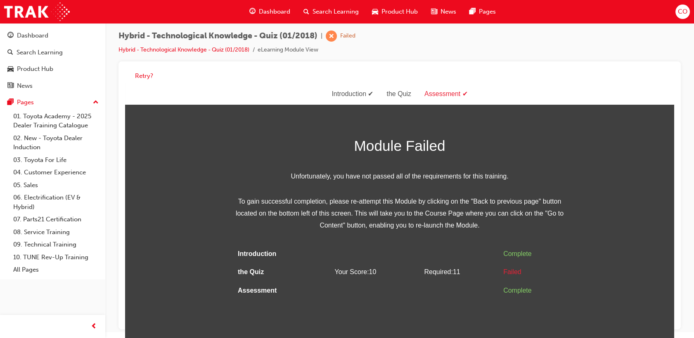
scroll to position [6, 0]
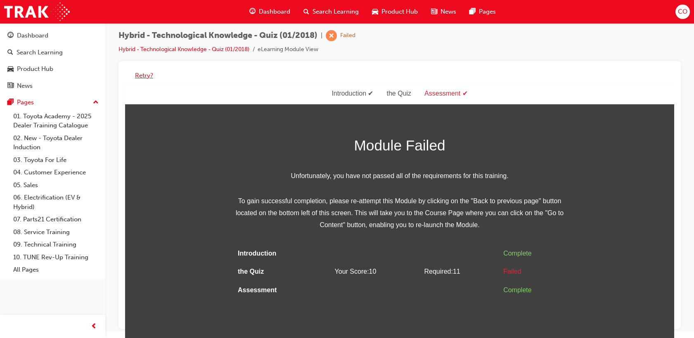
click at [143, 77] on button "Retry?" at bounding box center [144, 75] width 18 height 9
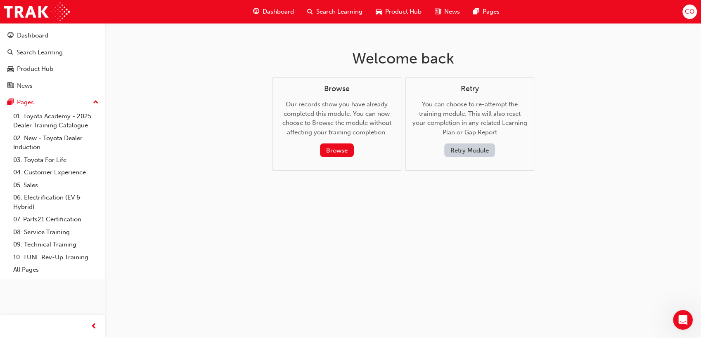
click at [460, 155] on button "Retry Module" at bounding box center [469, 151] width 51 height 14
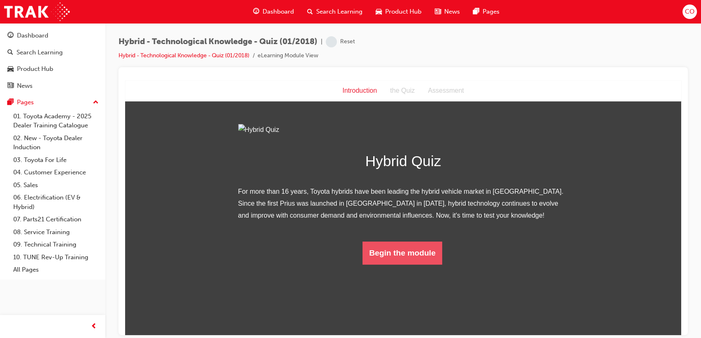
click at [399, 264] on button "Begin the module" at bounding box center [402, 252] width 80 height 23
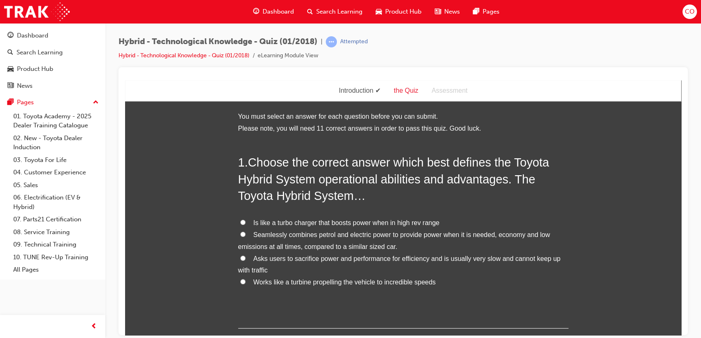
click at [332, 238] on span "Seamlessly combines petrol and electric power to provide power when it is neede…" at bounding box center [394, 240] width 312 height 19
click at [245, 237] on input "Seamlessly combines petrol and electric power to provide power when it is neede…" at bounding box center [242, 233] width 5 height 5
radio input "true"
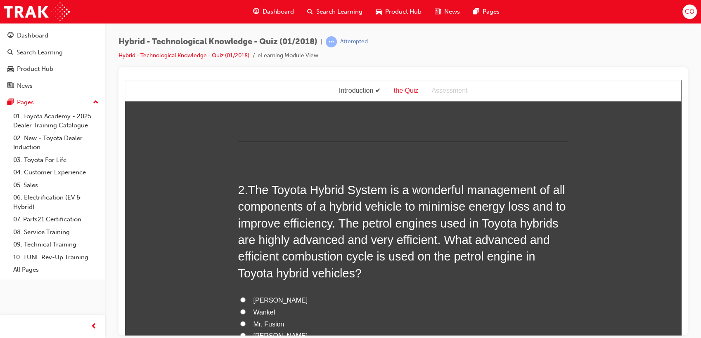
scroll to position [275, 0]
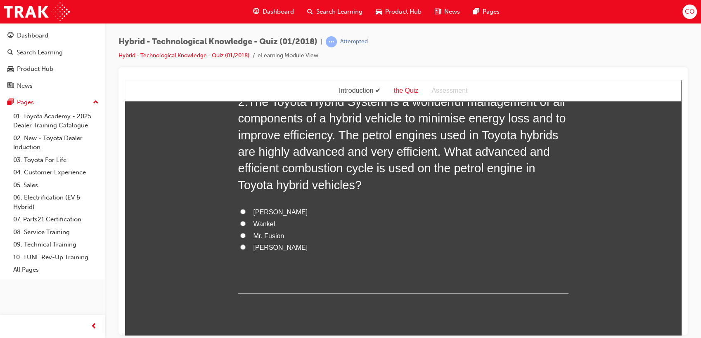
click at [269, 212] on span "[PERSON_NAME]" at bounding box center [280, 211] width 54 height 7
click at [245, 212] on input "[PERSON_NAME]" at bounding box center [242, 211] width 5 height 5
radio input "true"
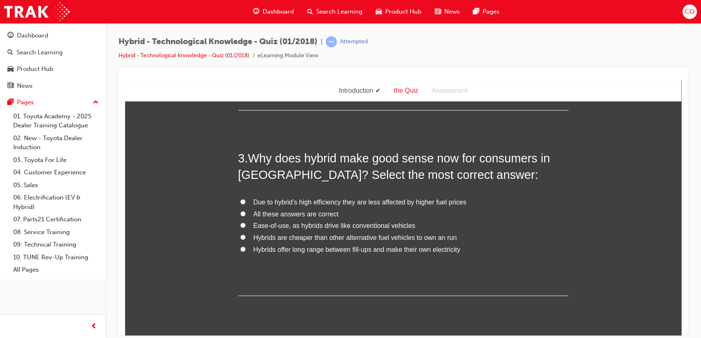
click at [283, 214] on span "All these answers are correct" at bounding box center [295, 213] width 85 height 7
click at [245, 214] on input "All these answers are correct" at bounding box center [242, 213] width 5 height 5
radio input "true"
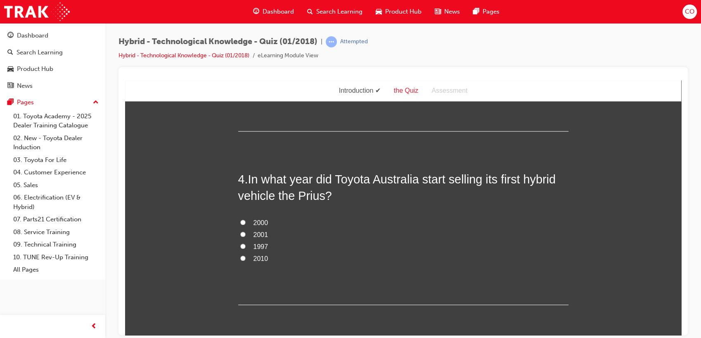
scroll to position [596, 0]
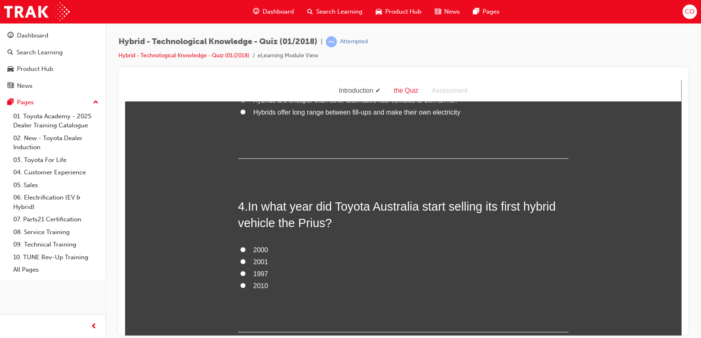
drag, startPoint x: 246, startPoint y: 262, endPoint x: 250, endPoint y: 261, distance: 4.3
click at [246, 262] on label "2001" at bounding box center [403, 262] width 330 height 12
click at [245, 262] on input "2001" at bounding box center [242, 261] width 5 height 5
radio input "true"
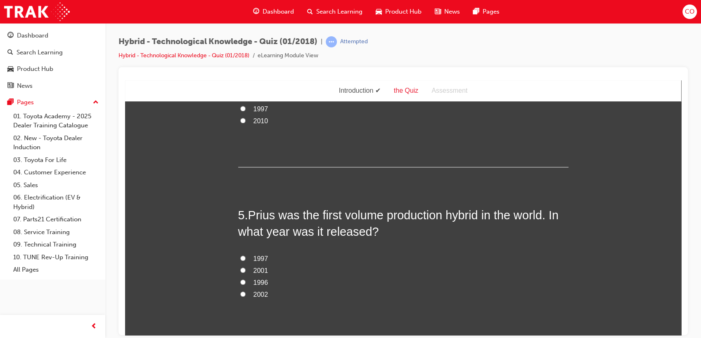
scroll to position [825, 0]
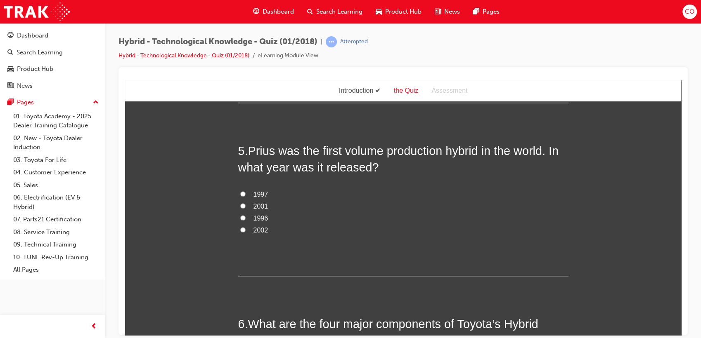
click at [265, 195] on label "1997" at bounding box center [403, 195] width 330 height 12
click at [245, 195] on input "1997" at bounding box center [242, 193] width 5 height 5
radio input "true"
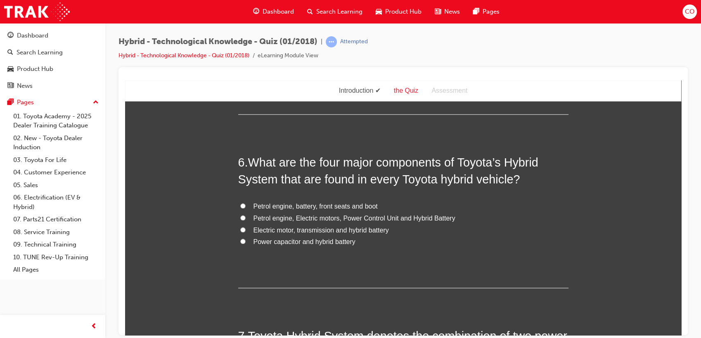
scroll to position [1008, 0]
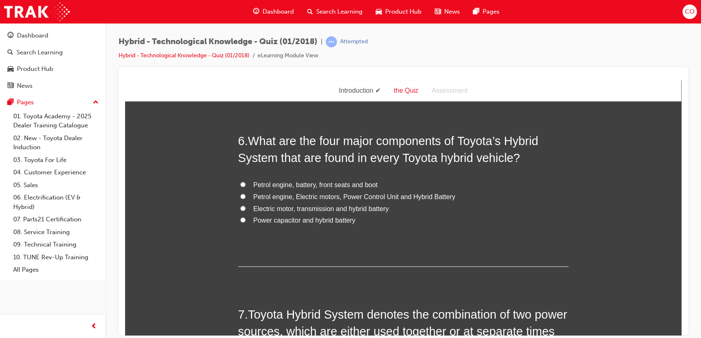
click at [352, 195] on span "Petrol engine, Electric motors, Power Control Unit and Hybrid Battery" at bounding box center [354, 196] width 202 height 7
click at [245, 195] on input "Petrol engine, Electric motors, Power Control Unit and Hybrid Battery" at bounding box center [242, 196] width 5 height 5
radio input "true"
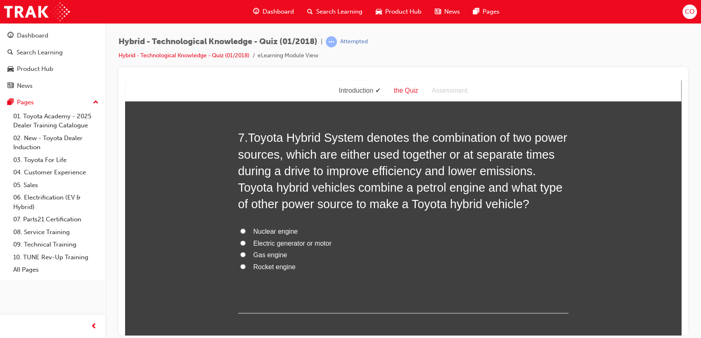
scroll to position [1192, 0]
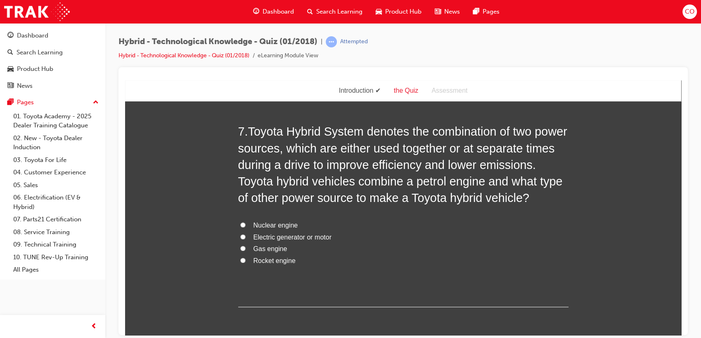
click at [297, 238] on span "Electric generator or motor" at bounding box center [292, 237] width 78 height 7
click at [245, 238] on input "Electric generator or motor" at bounding box center [242, 236] width 5 height 5
radio input "true"
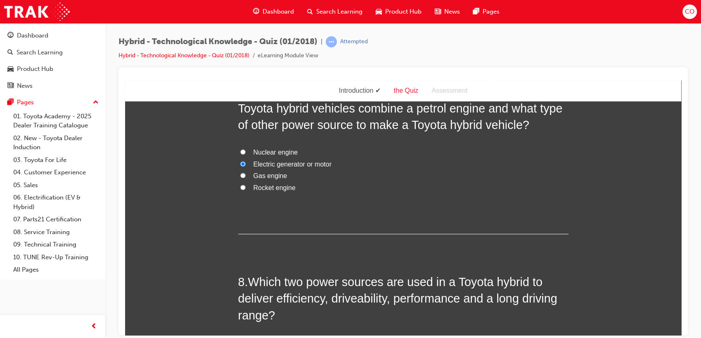
scroll to position [1375, 0]
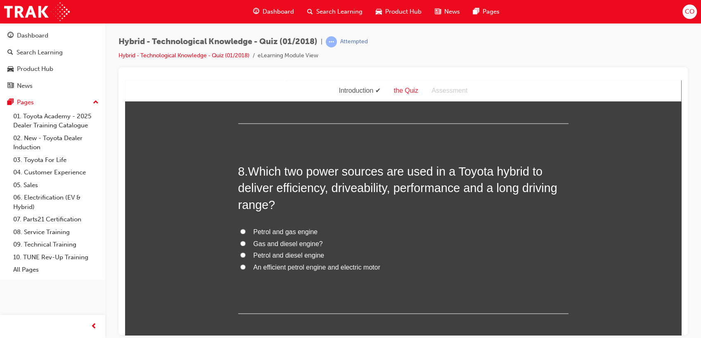
click at [291, 267] on span "An efficient petrol engine and electric motor" at bounding box center [316, 267] width 127 height 7
click at [245, 267] on input "An efficient petrol engine and electric motor" at bounding box center [242, 266] width 5 height 5
radio input "true"
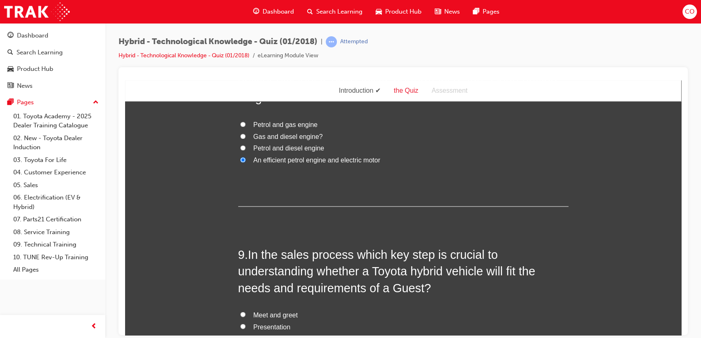
scroll to position [1558, 0]
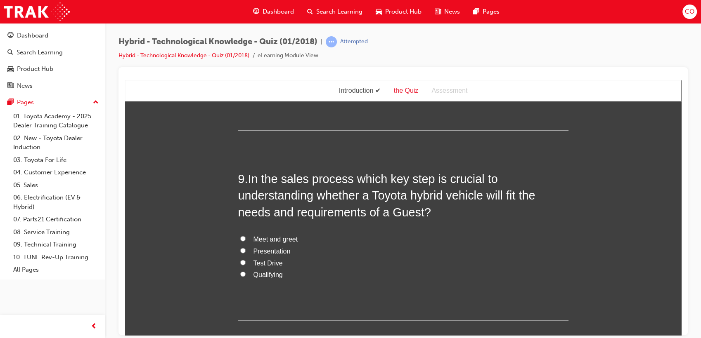
click at [267, 274] on span "Qualifying" at bounding box center [267, 274] width 29 height 7
click at [245, 274] on input "Qualifying" at bounding box center [242, 273] width 5 height 5
radio input "true"
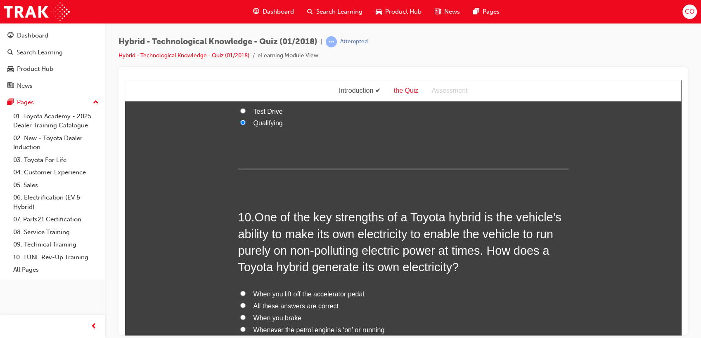
scroll to position [1742, 0]
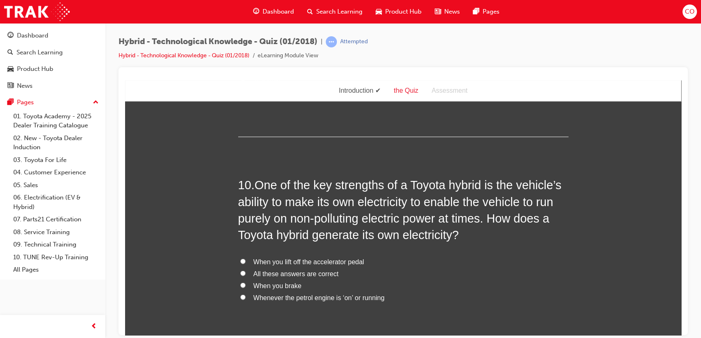
click at [277, 276] on span "All these answers are correct" at bounding box center [295, 273] width 85 height 7
click at [245, 276] on input "All these answers are correct" at bounding box center [242, 273] width 5 height 5
radio input "true"
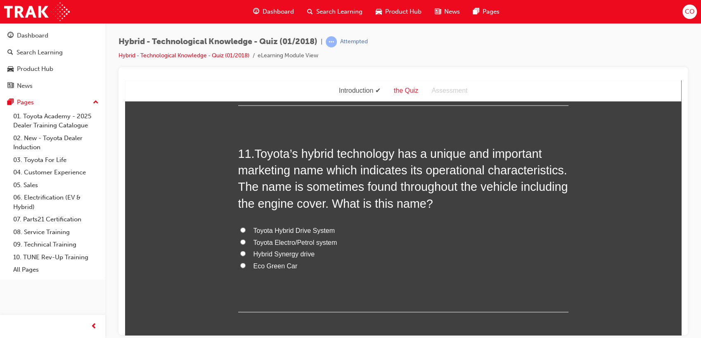
scroll to position [2017, 0]
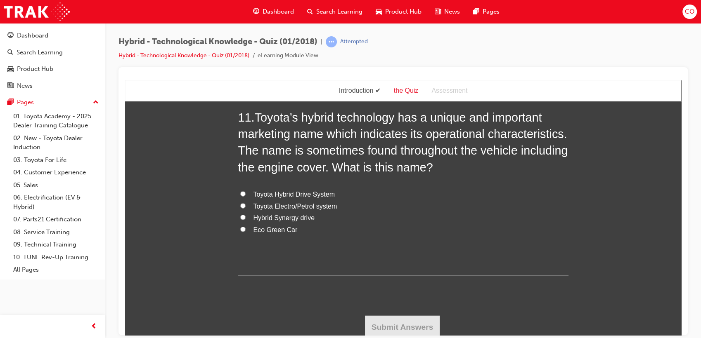
click at [279, 218] on span "Hybrid Synergy drive" at bounding box center [283, 217] width 61 height 7
click at [245, 218] on input "Hybrid Synergy drive" at bounding box center [242, 217] width 5 height 5
radio input "true"
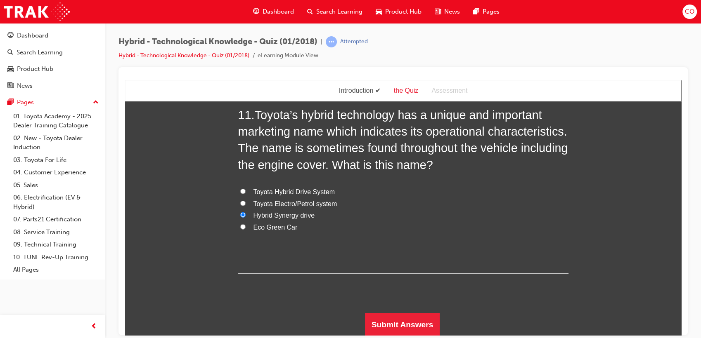
scroll to position [2020, 0]
click at [396, 320] on button "Submit Answers" at bounding box center [402, 324] width 75 height 23
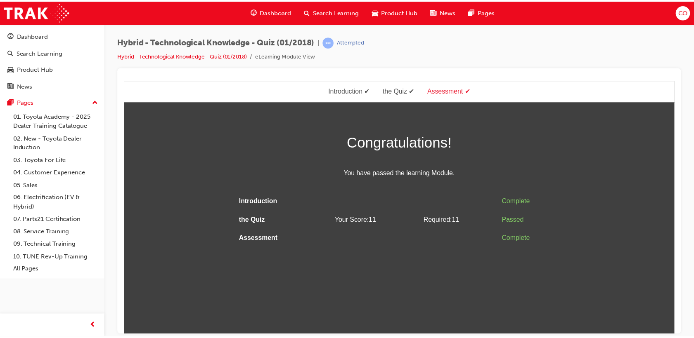
scroll to position [0, 0]
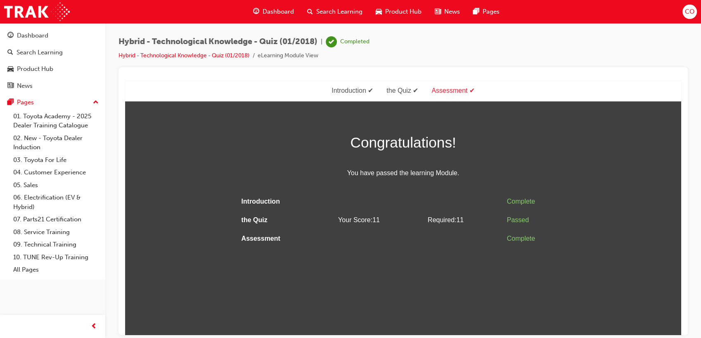
click at [278, 7] on span "Dashboard" at bounding box center [277, 11] width 31 height 9
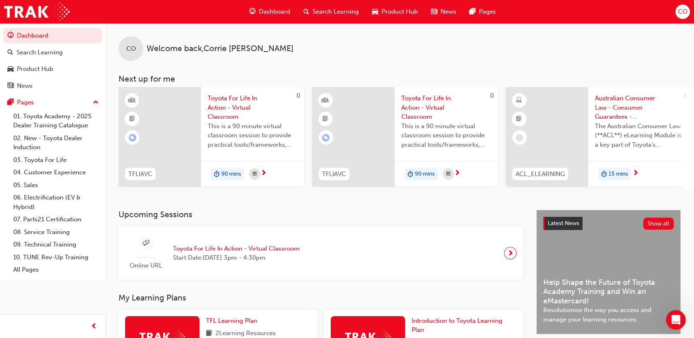
click at [317, 11] on span "Search Learning" at bounding box center [335, 11] width 46 height 9
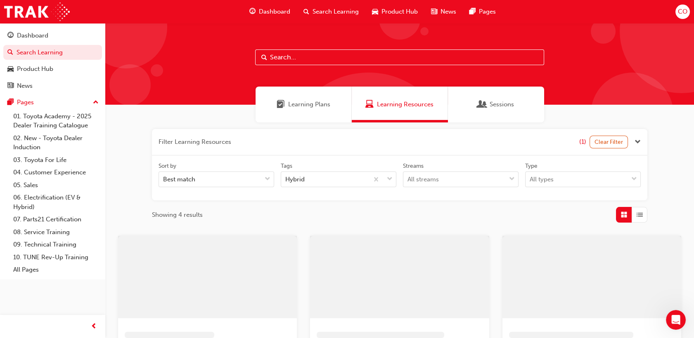
click at [282, 12] on span "Dashboard" at bounding box center [274, 11] width 31 height 9
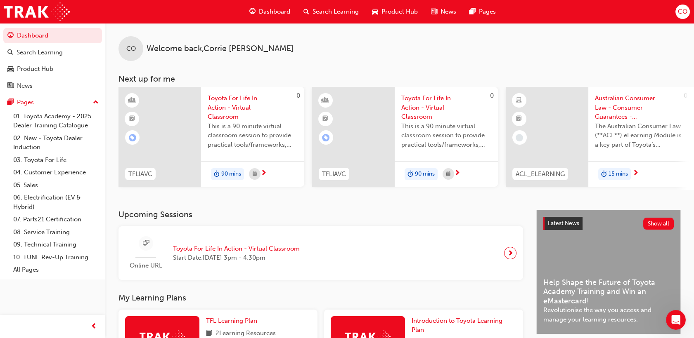
click at [349, 13] on span "Search Learning" at bounding box center [335, 11] width 46 height 9
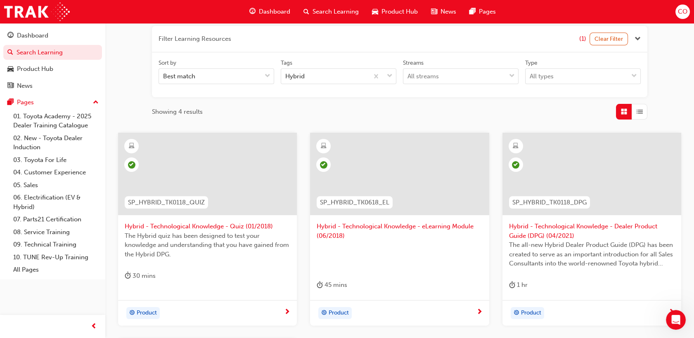
scroll to position [46, 0]
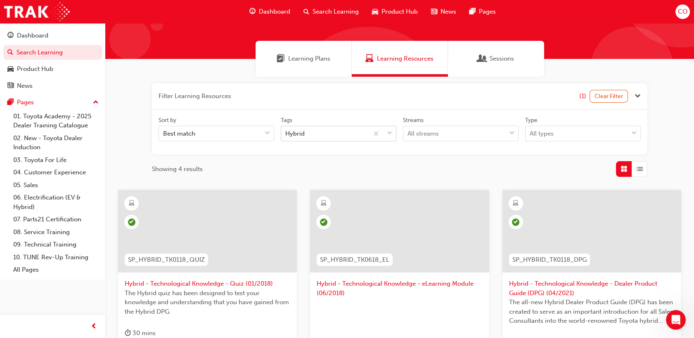
click at [391, 134] on span "down-icon" at bounding box center [390, 133] width 6 height 11
click at [286, 134] on input "Tags Hybrid" at bounding box center [285, 133] width 1 height 7
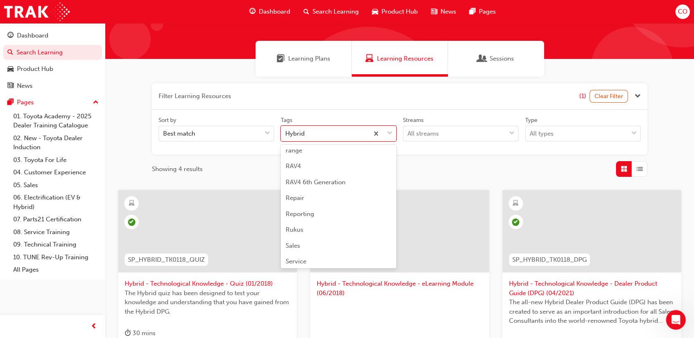
scroll to position [2119, 0]
click at [316, 199] on div "Repair" at bounding box center [339, 196] width 116 height 16
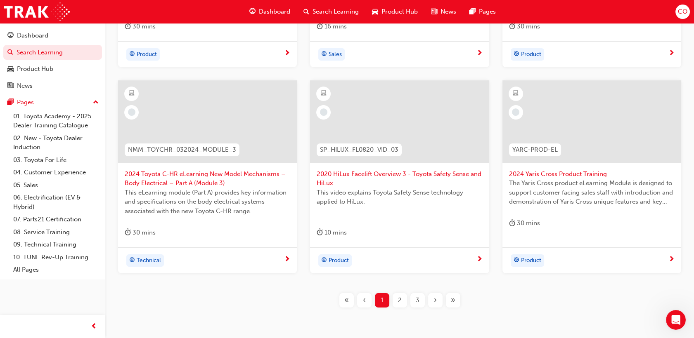
scroll to position [388, 0]
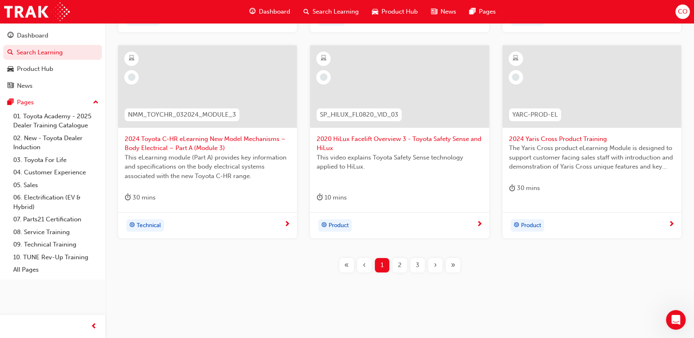
click at [399, 266] on span "2" at bounding box center [400, 265] width 4 height 9
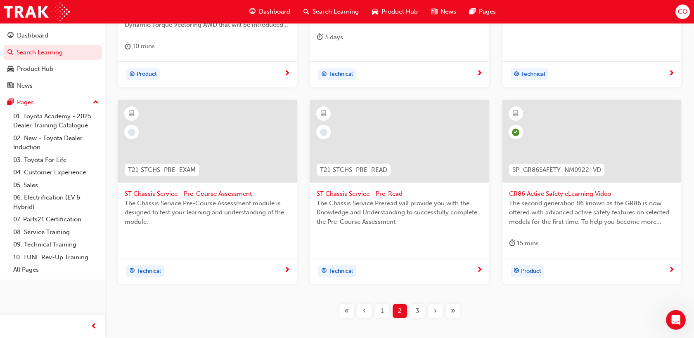
scroll to position [388, 0]
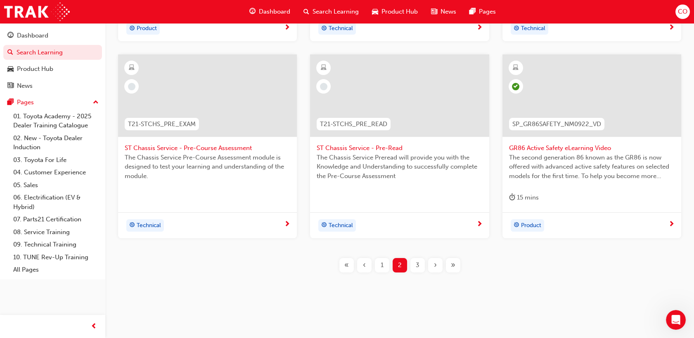
click at [417, 269] on div "3" at bounding box center [417, 265] width 14 height 14
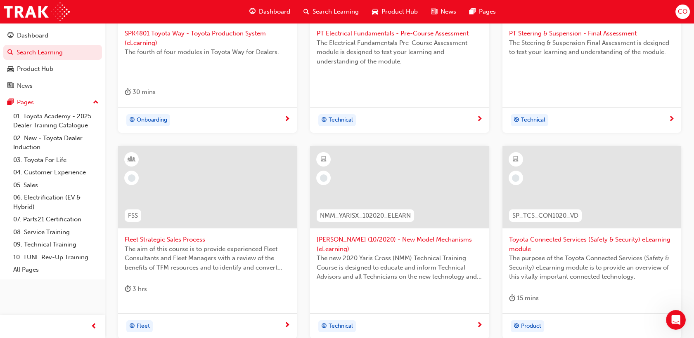
scroll to position [113, 0]
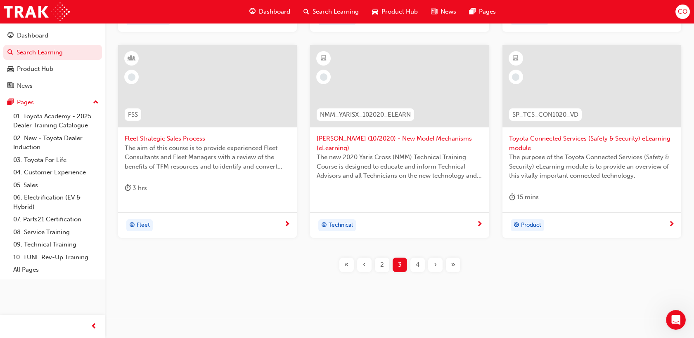
click at [417, 269] on div "4" at bounding box center [417, 265] width 14 height 14
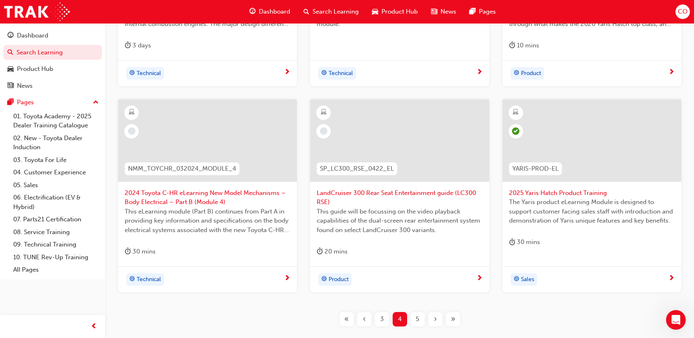
scroll to position [388, 0]
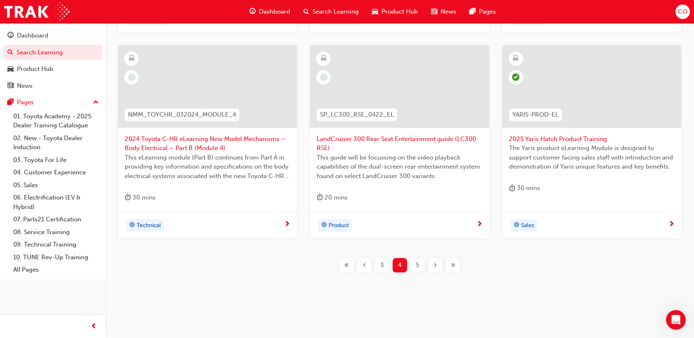
click at [422, 264] on div "5" at bounding box center [417, 265] width 14 height 14
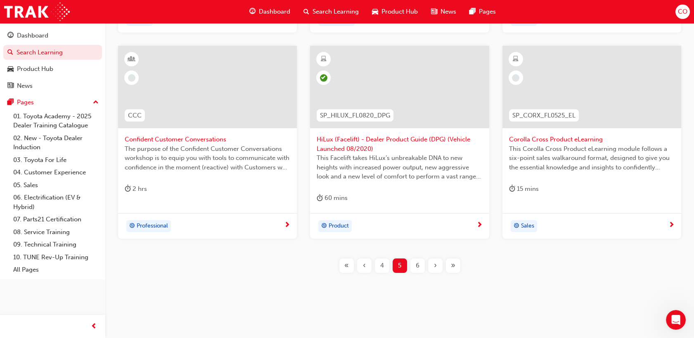
scroll to position [397, 0]
click at [421, 264] on div "6" at bounding box center [417, 265] width 14 height 14
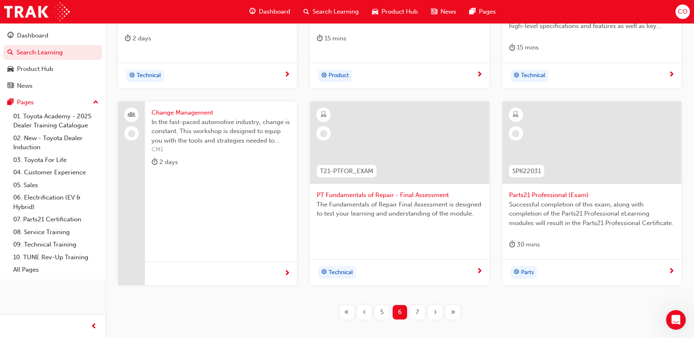
scroll to position [342, 0]
click at [410, 310] on div "7" at bounding box center [417, 311] width 14 height 14
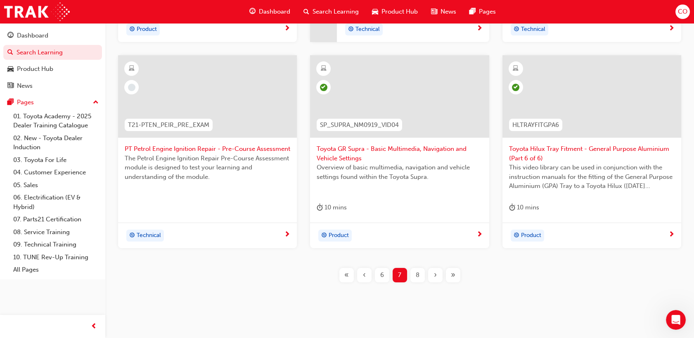
scroll to position [388, 0]
click at [413, 275] on div "8" at bounding box center [417, 274] width 14 height 14
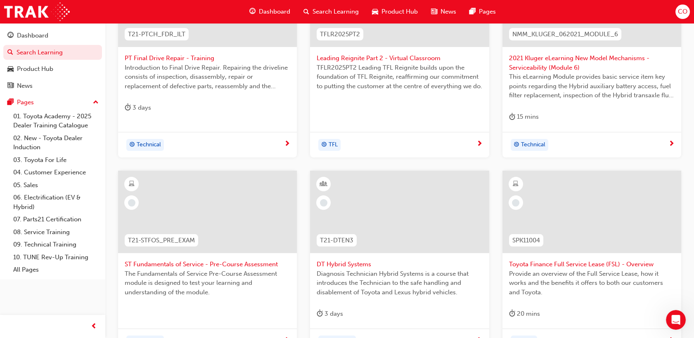
scroll to position [342, 0]
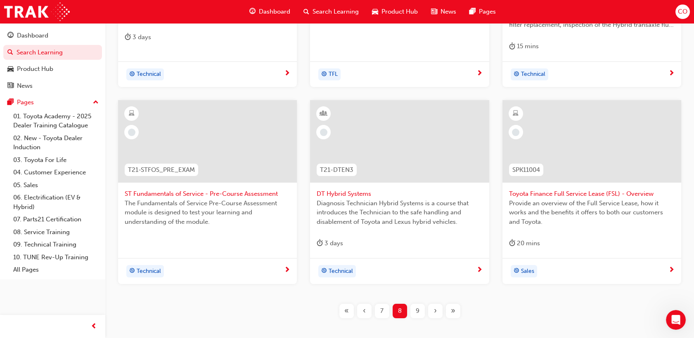
click at [420, 309] on div "9" at bounding box center [417, 311] width 14 height 14
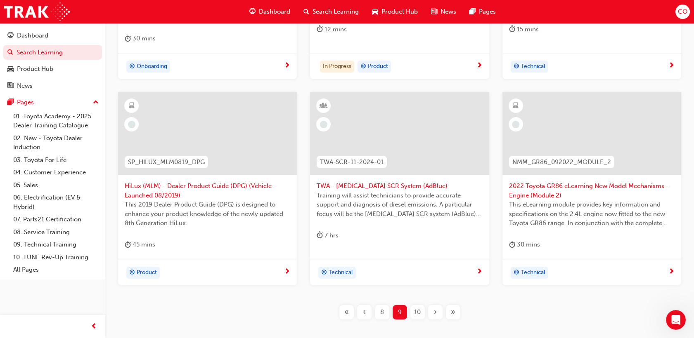
scroll to position [205, 0]
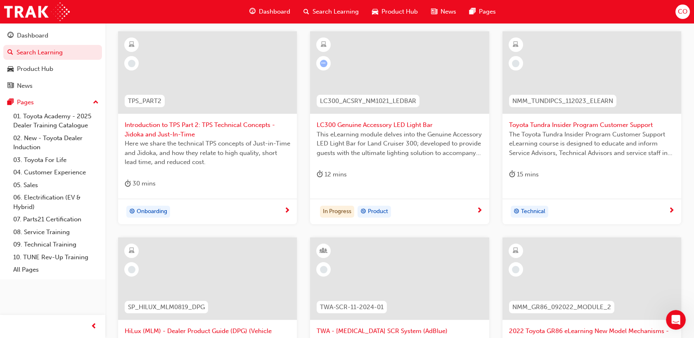
click at [419, 128] on span "LC300 Genuine Accessory LED Light Bar" at bounding box center [398, 124] width 165 height 9
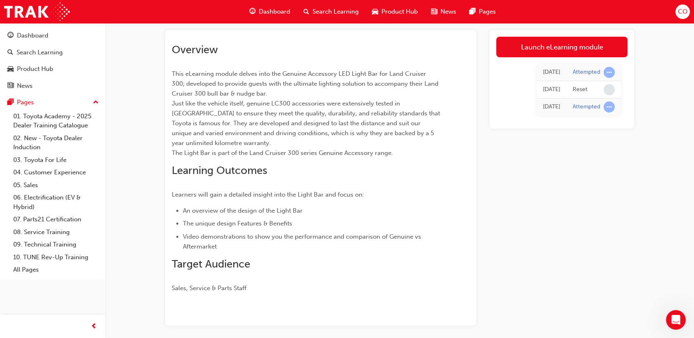
scroll to position [79, 0]
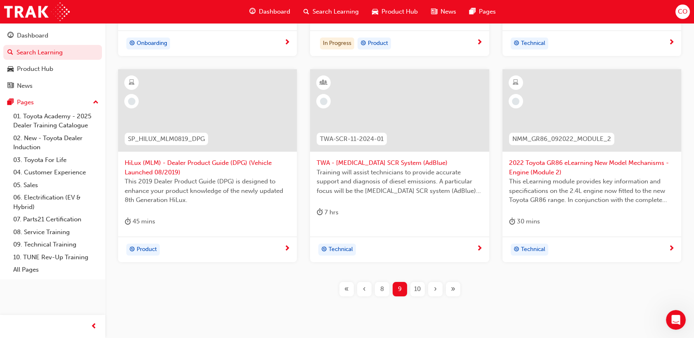
scroll to position [397, 0]
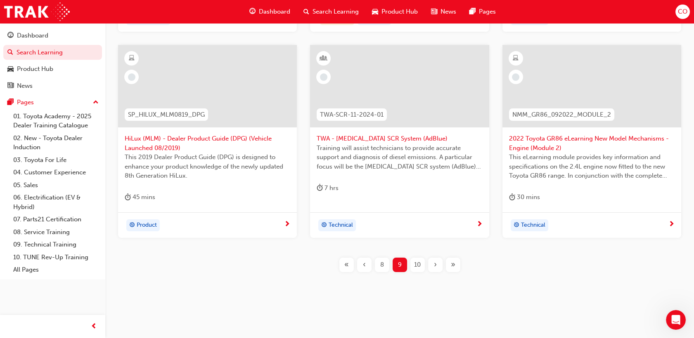
click at [413, 262] on div "10" at bounding box center [417, 265] width 14 height 14
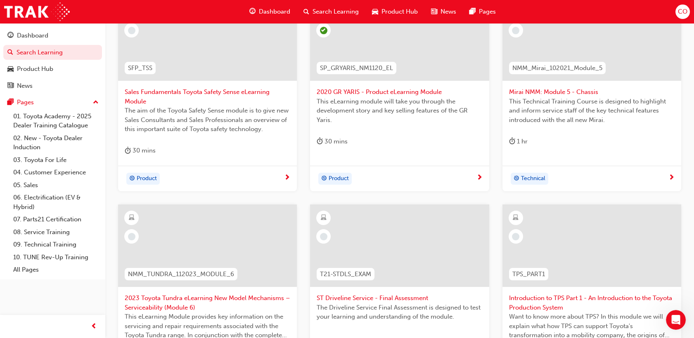
scroll to position [306, 0]
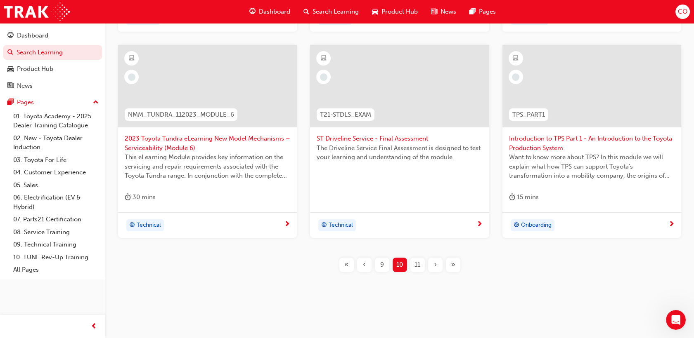
click at [418, 269] on div "11" at bounding box center [417, 265] width 14 height 14
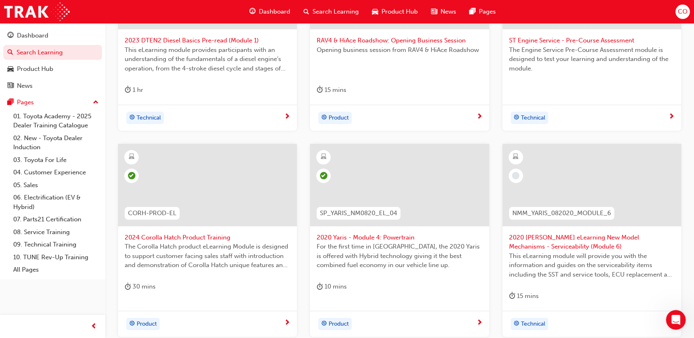
scroll to position [342, 0]
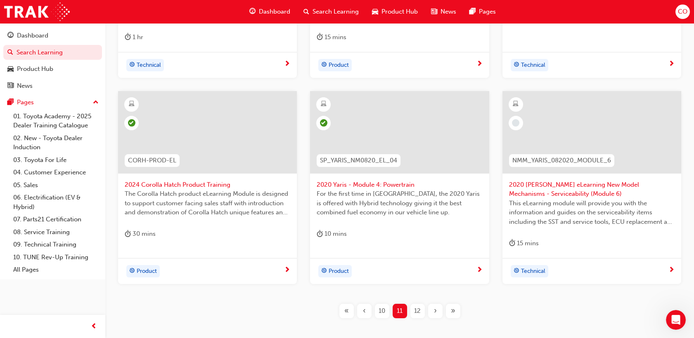
click at [416, 316] on div "12" at bounding box center [417, 311] width 14 height 14
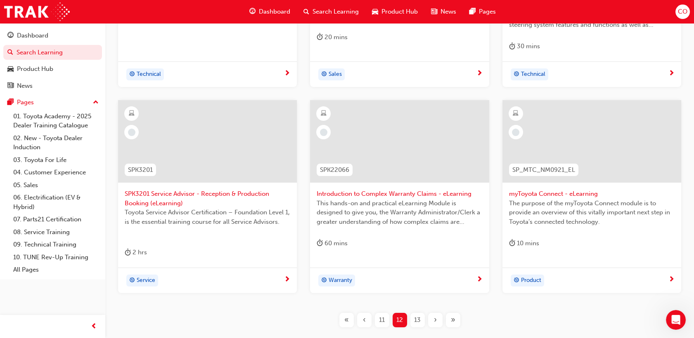
scroll to position [388, 0]
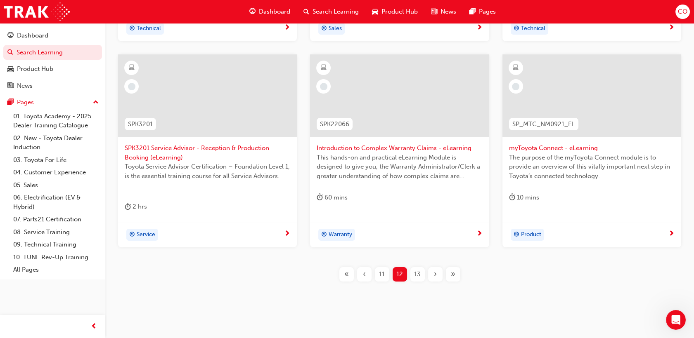
click at [419, 269] on div "13" at bounding box center [417, 274] width 14 height 14
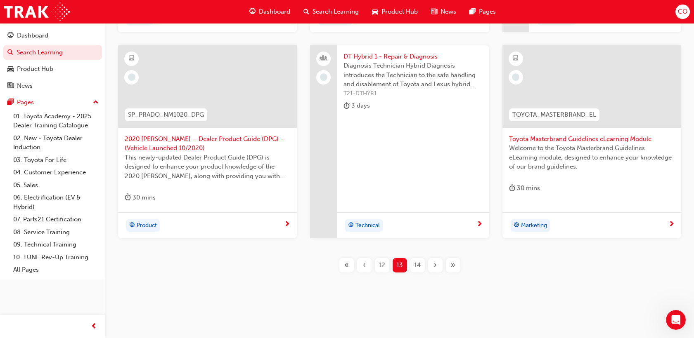
click at [415, 261] on span "14" at bounding box center [417, 265] width 7 height 9
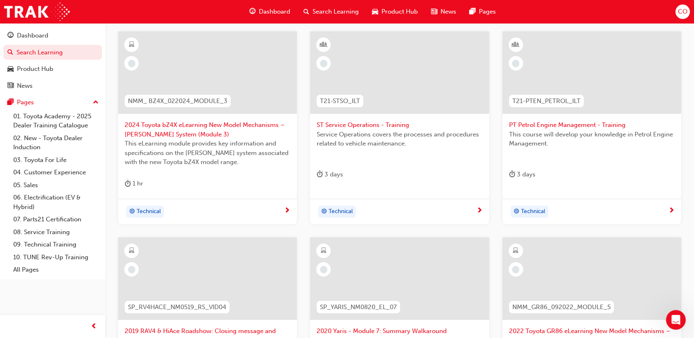
scroll to position [388, 0]
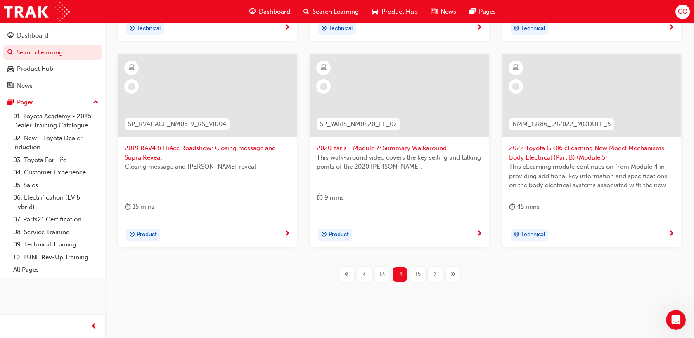
click at [416, 272] on span "15" at bounding box center [417, 274] width 6 height 9
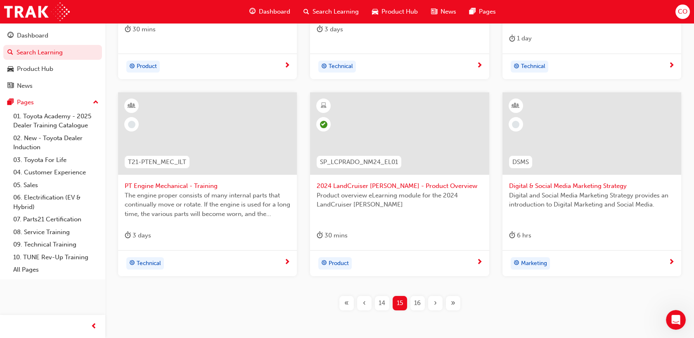
scroll to position [342, 0]
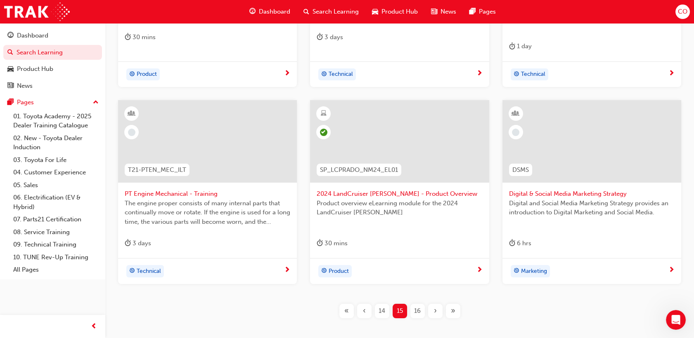
click at [419, 307] on span "16" at bounding box center [417, 311] width 7 height 9
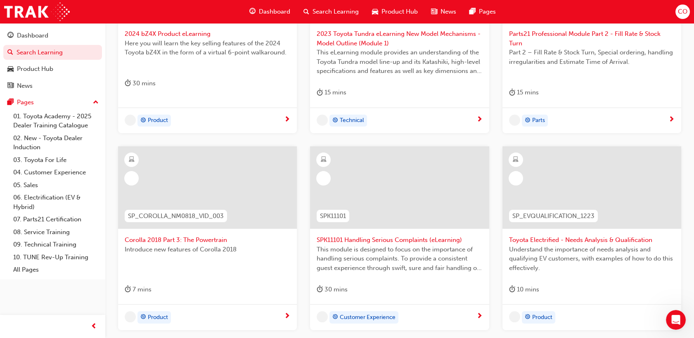
scroll to position [205, 0]
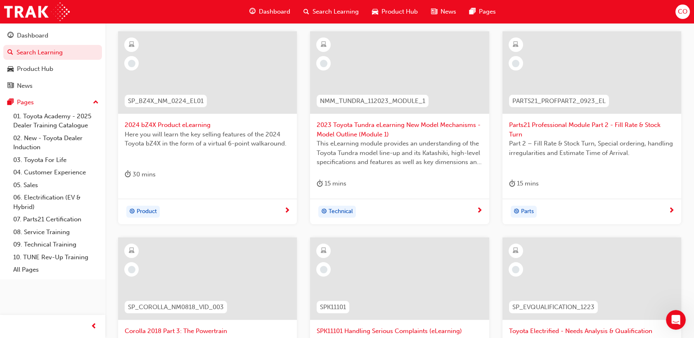
click at [185, 145] on span "Here you will learn the key selling features of the 2024 Toyota bZ4X in the for…" at bounding box center [207, 139] width 165 height 19
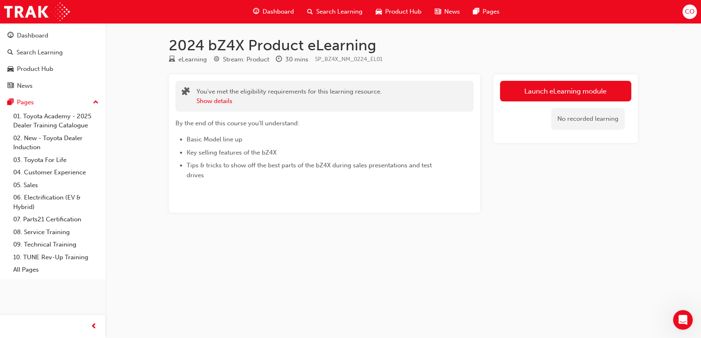
click at [327, 102] on div "Show details" at bounding box center [288, 101] width 185 height 9
click at [220, 97] on button "Show details" at bounding box center [214, 101] width 36 height 9
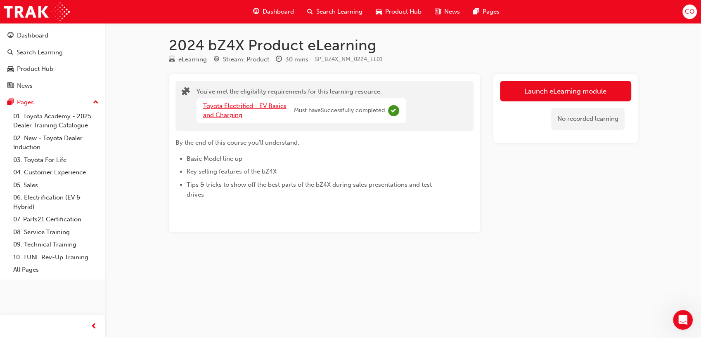
click at [237, 109] on link "Toyota Electrified - EV Basics and Charging" at bounding box center [244, 110] width 83 height 17
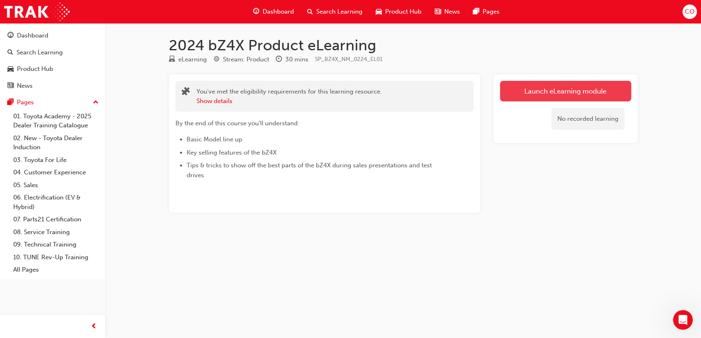
click at [542, 88] on link "Launch eLearning module" at bounding box center [565, 91] width 131 height 21
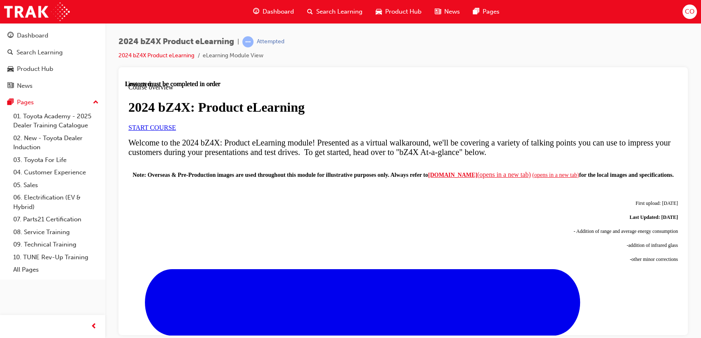
click at [176, 131] on link "START COURSE" at bounding box center [151, 127] width 47 height 7
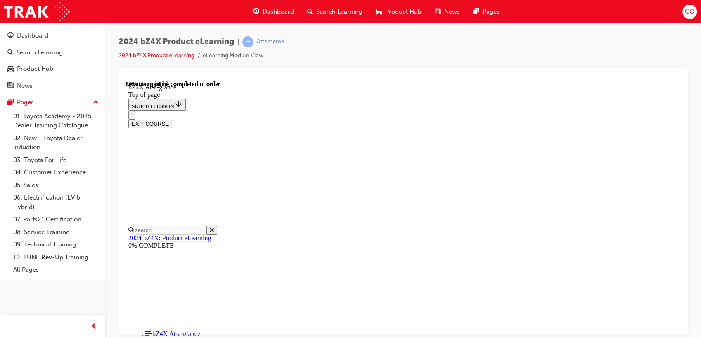
scroll to position [1193, 0]
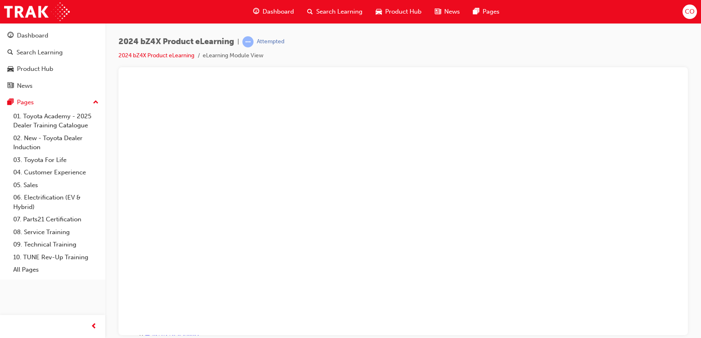
click at [412, 155] on button "Unzoom image" at bounding box center [403, 207] width 556 height 255
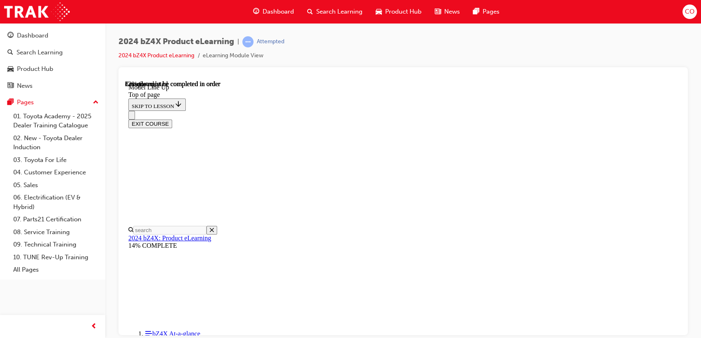
scroll to position [1477, 0]
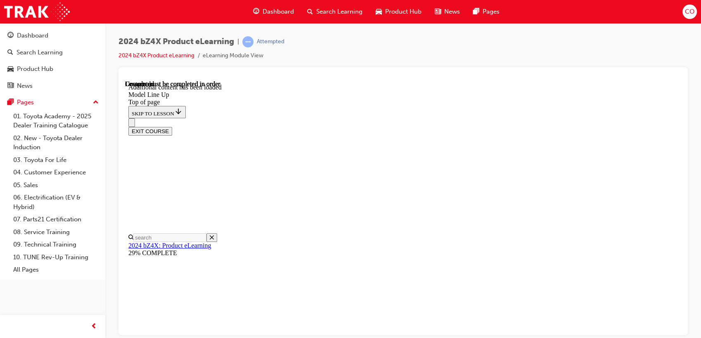
scroll to position [1636, 0]
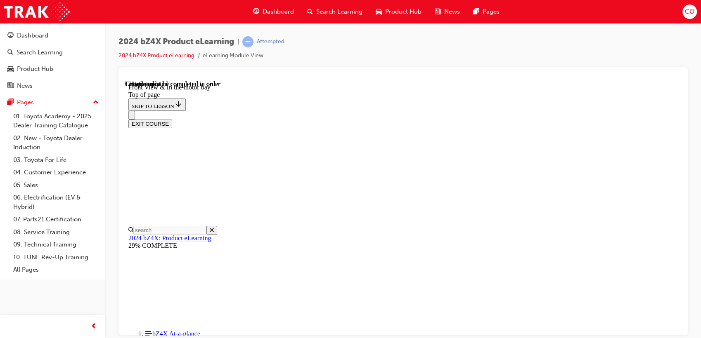
scroll to position [255, 0]
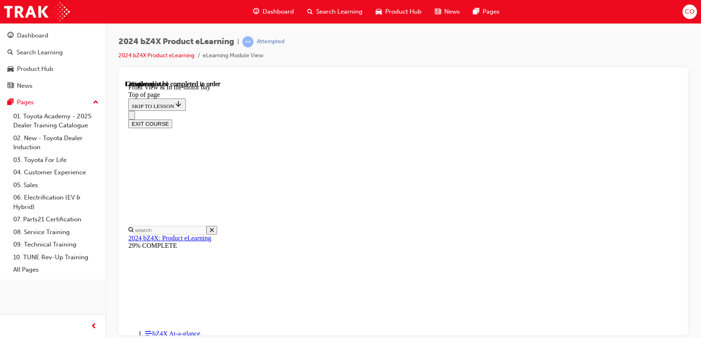
scroll to position [97, 0]
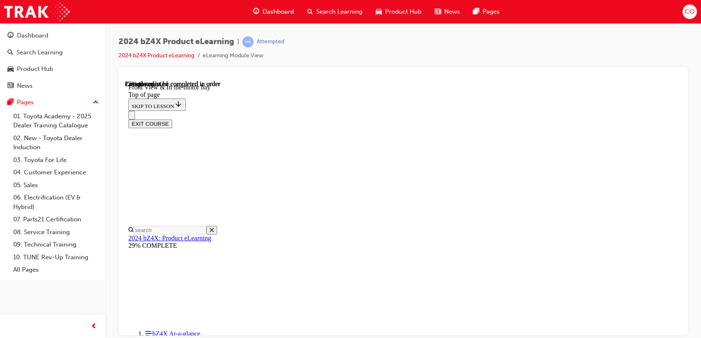
scroll to position [678, 0]
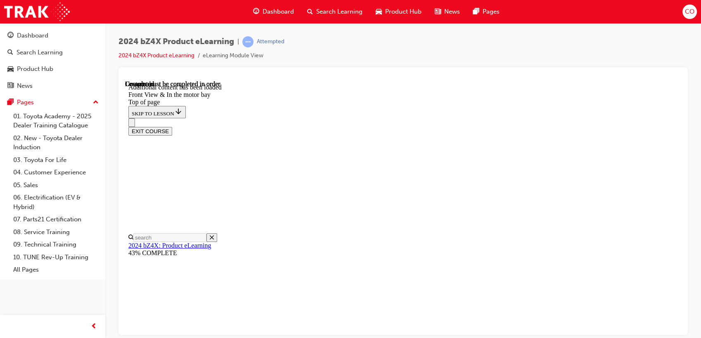
scroll to position [628, 0]
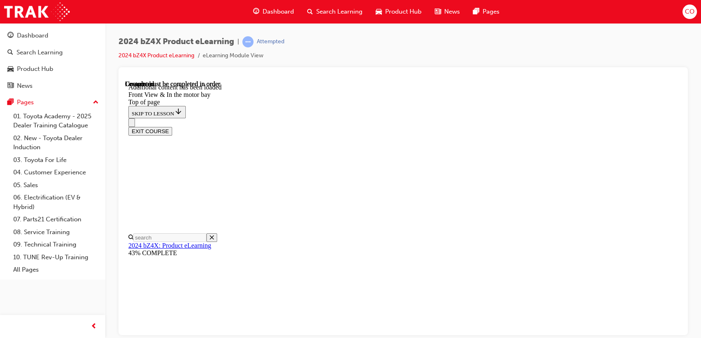
drag, startPoint x: 403, startPoint y: 257, endPoint x: 536, endPoint y: 294, distance: 138.2
drag, startPoint x: 407, startPoint y: 256, endPoint x: 538, endPoint y: 260, distance: 131.3
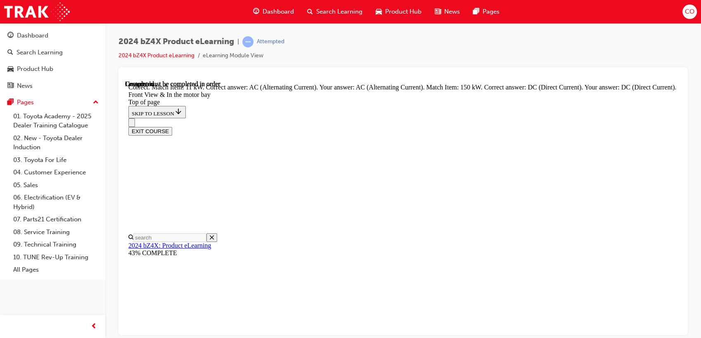
scroll to position [1493, 0]
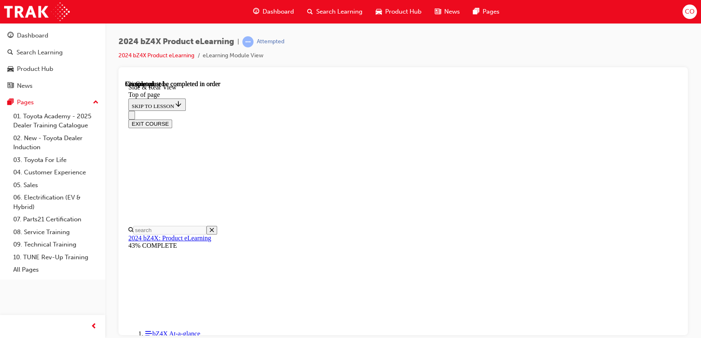
scroll to position [163, 0]
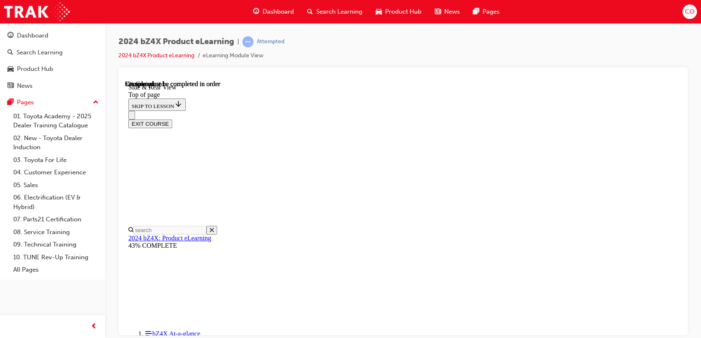
scroll to position [25, 0]
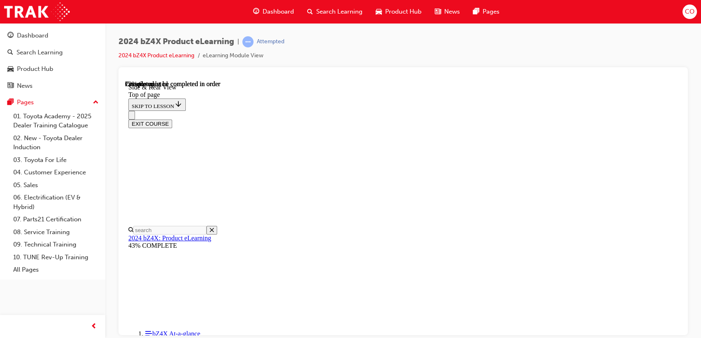
scroll to position [835, 0]
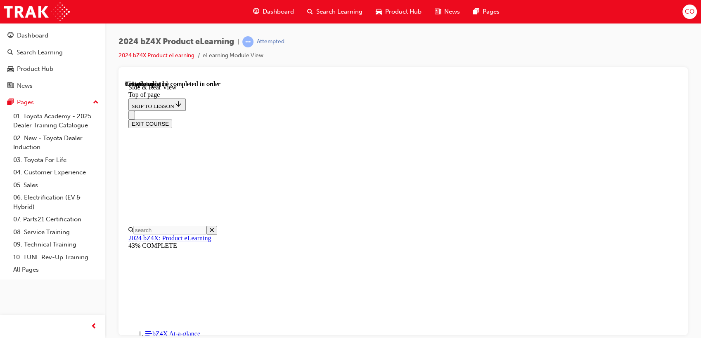
scroll to position [880, 0]
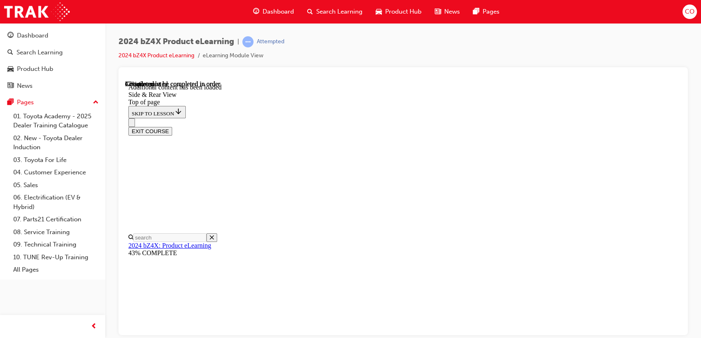
scroll to position [1446, 0]
